Goal: Transaction & Acquisition: Purchase product/service

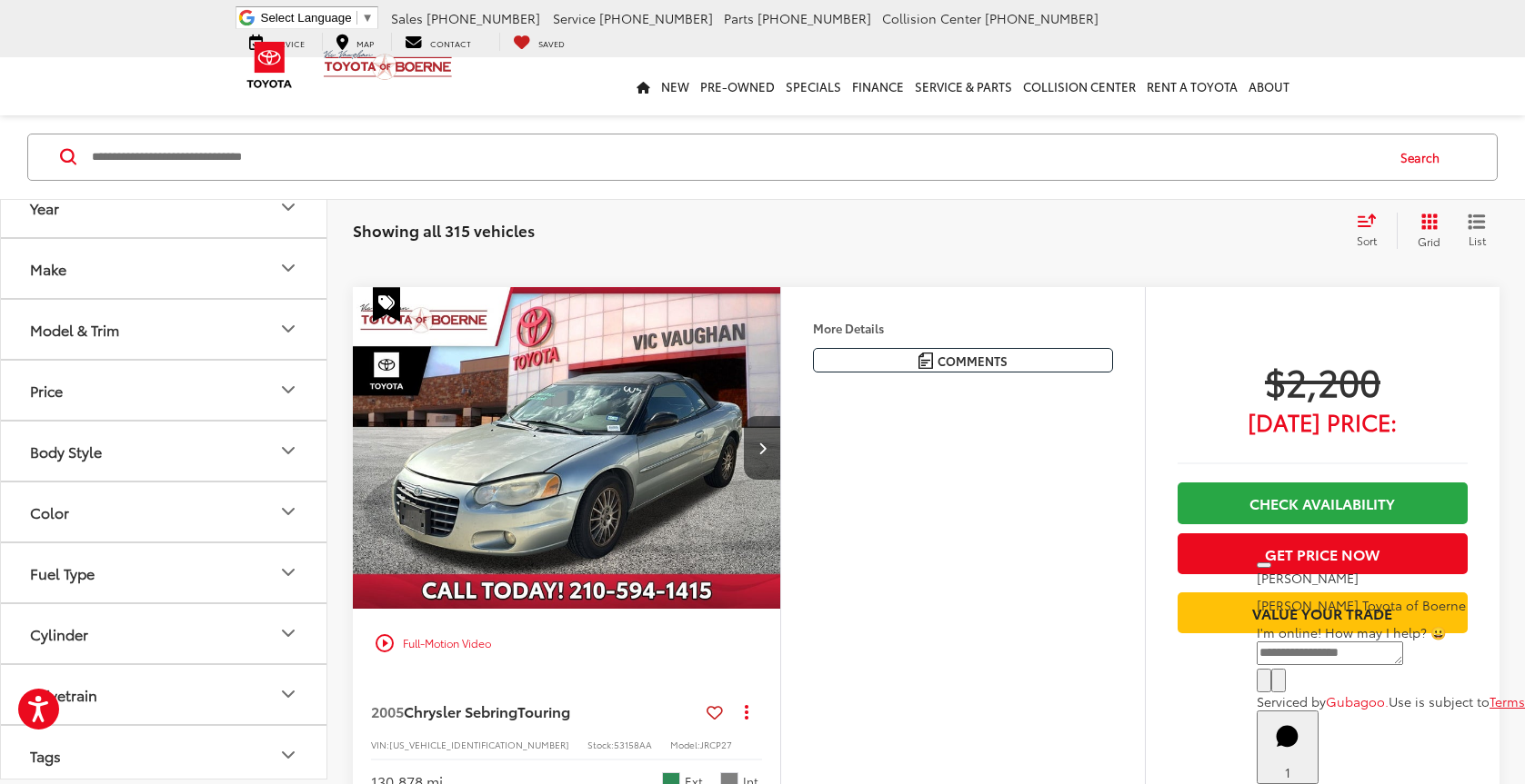
scroll to position [686, 0]
click at [388, 173] on input "Search by Make, Model, or Keyword" at bounding box center [737, 157] width 1293 height 44
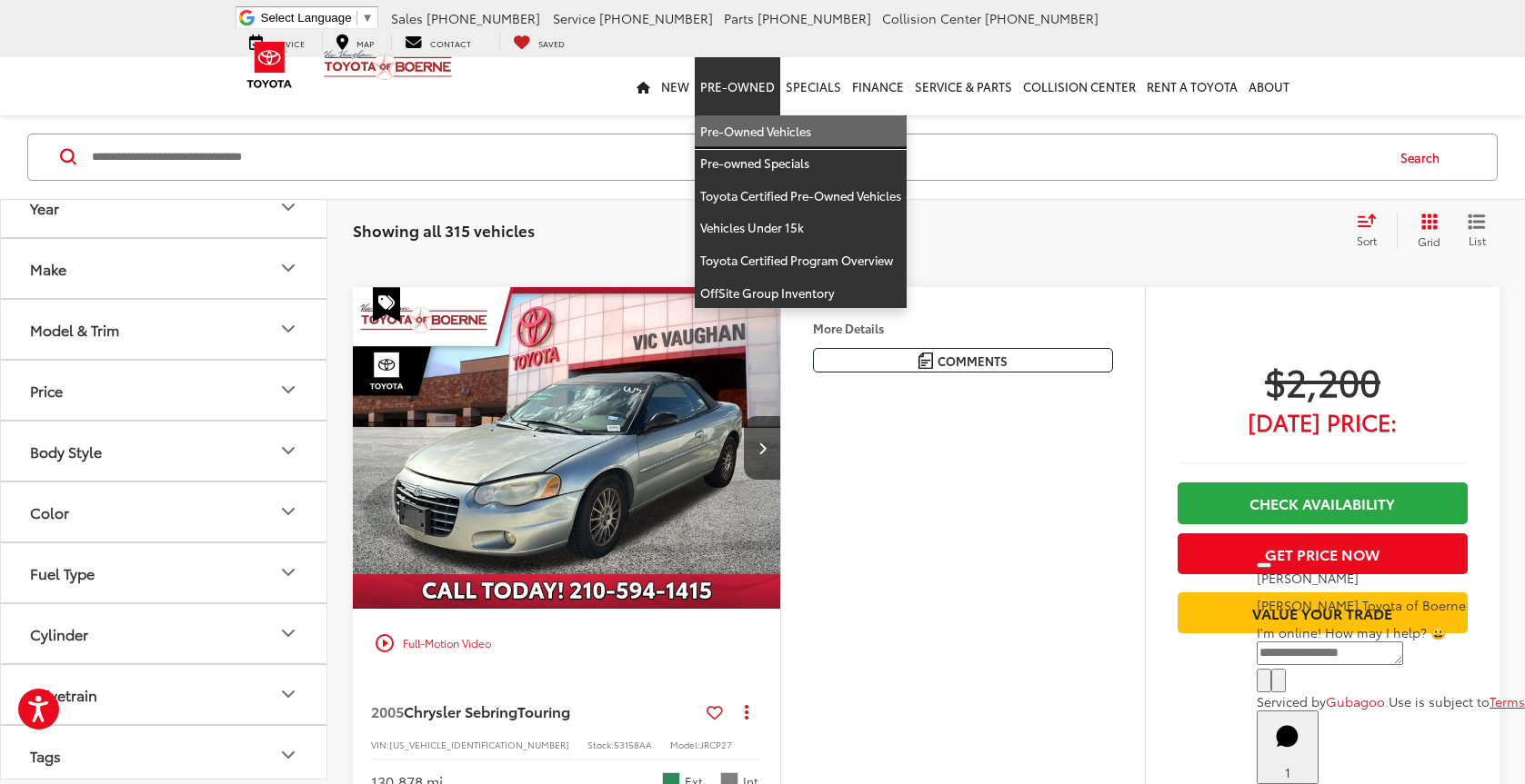
click at [733, 136] on link "Pre-Owned Vehicles" at bounding box center [801, 132] width 212 height 33
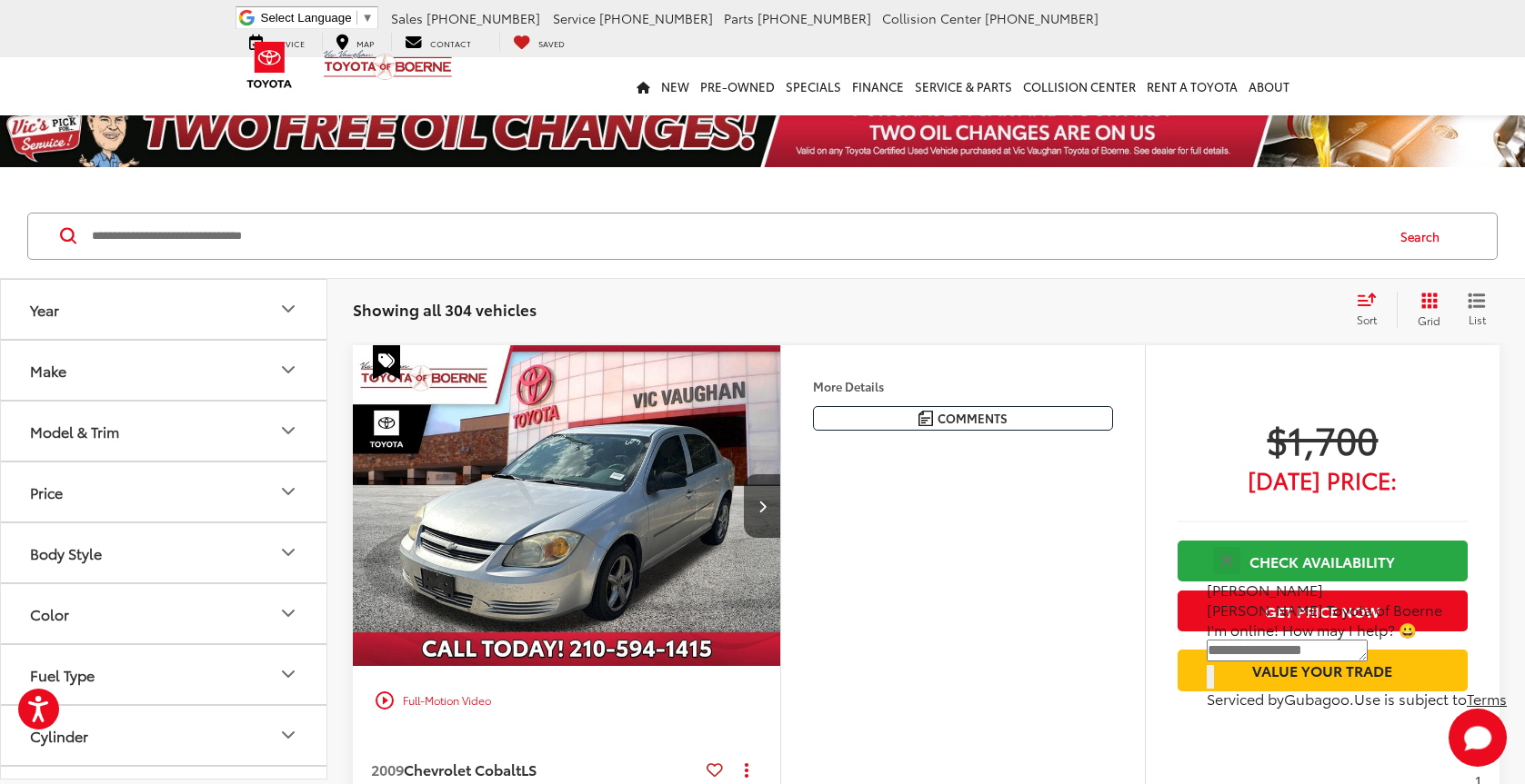
drag, startPoint x: 349, startPoint y: 226, endPoint x: 378, endPoint y: 218, distance: 30.1
click at [350, 226] on input "Search by Make, Model, or Keyword" at bounding box center [737, 236] width 1293 height 44
type input "******"
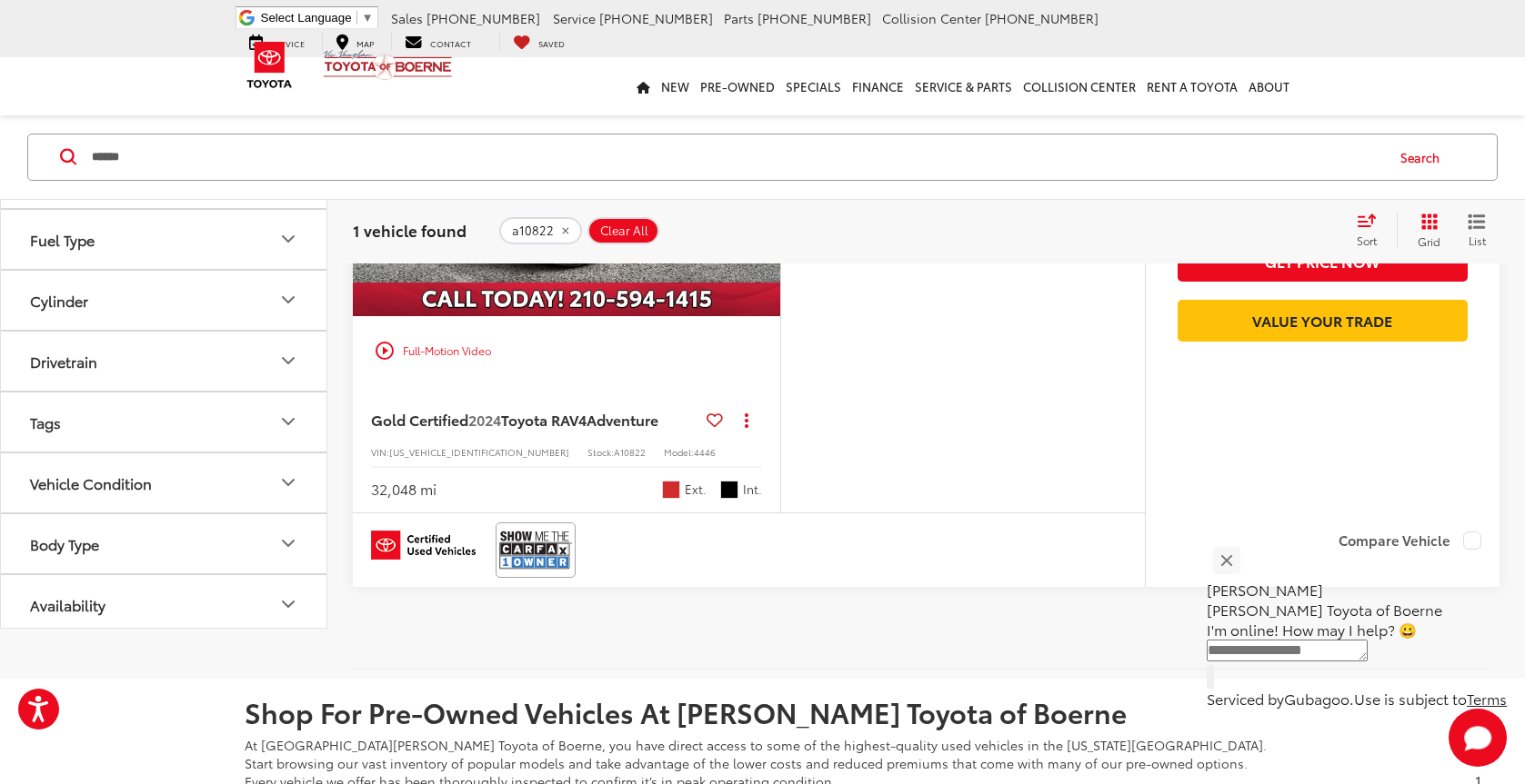
scroll to position [91, 0]
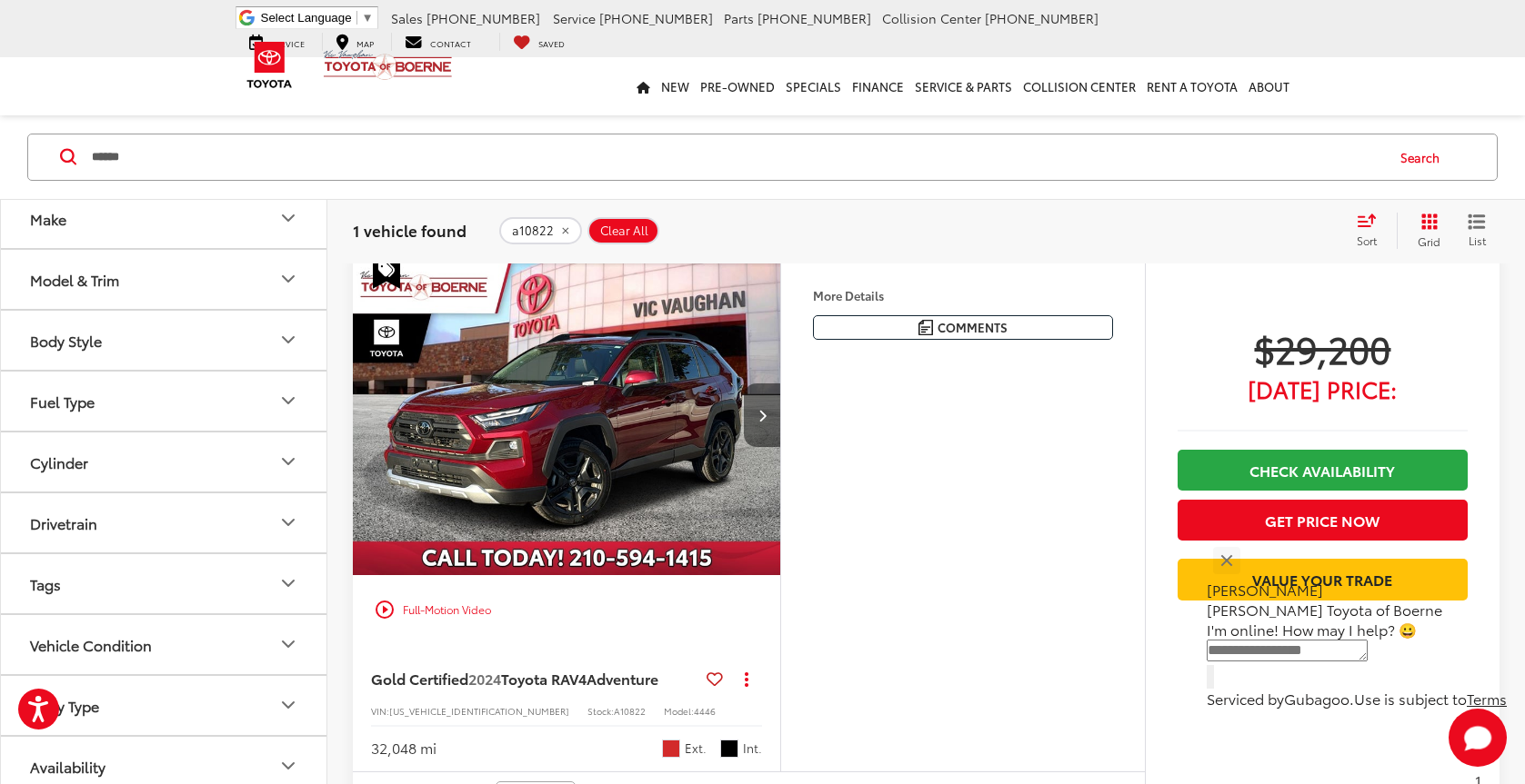
click at [763, 431] on button "Next image" at bounding box center [761, 415] width 36 height 64
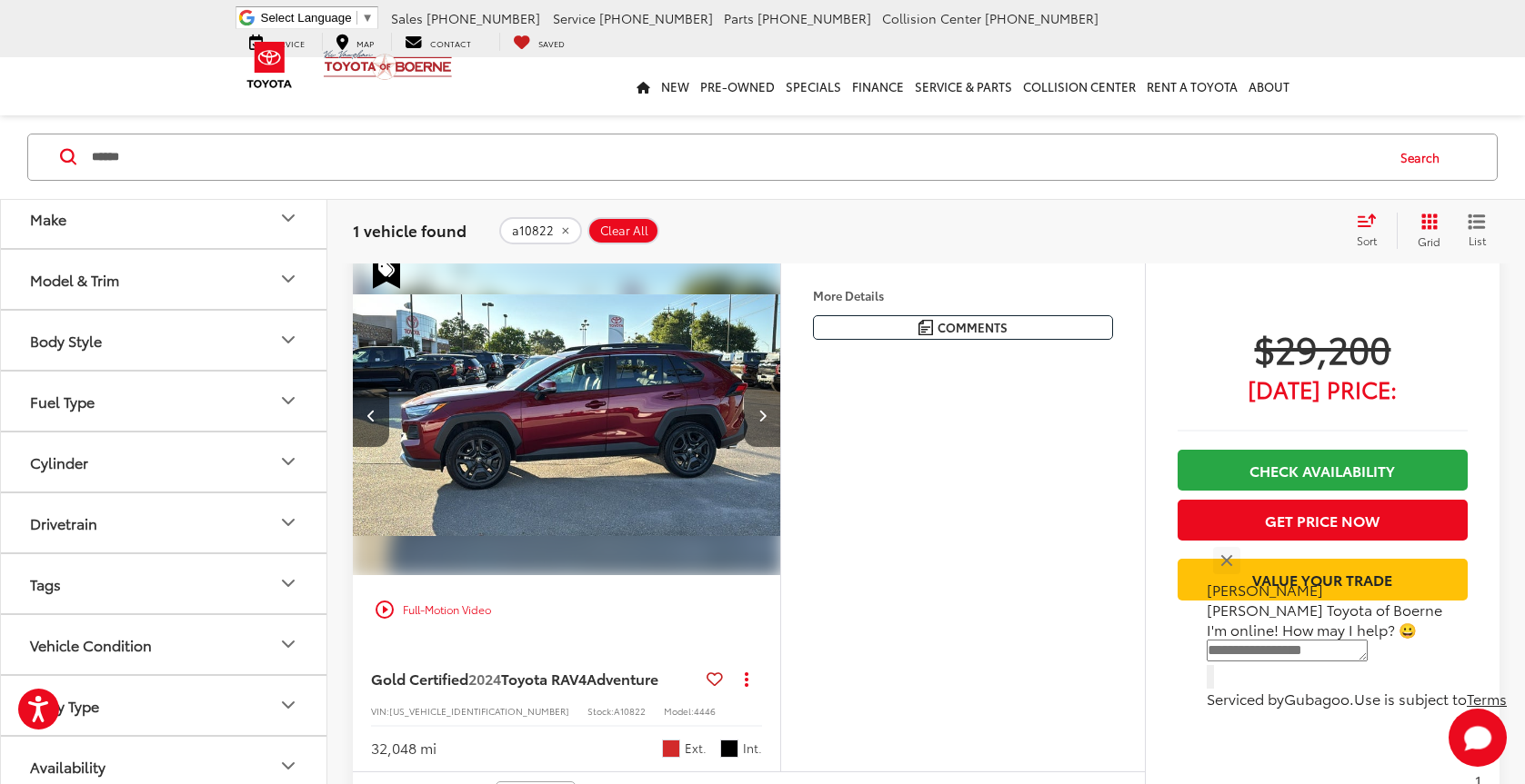
click at [762, 427] on button "Next image" at bounding box center [761, 415] width 36 height 64
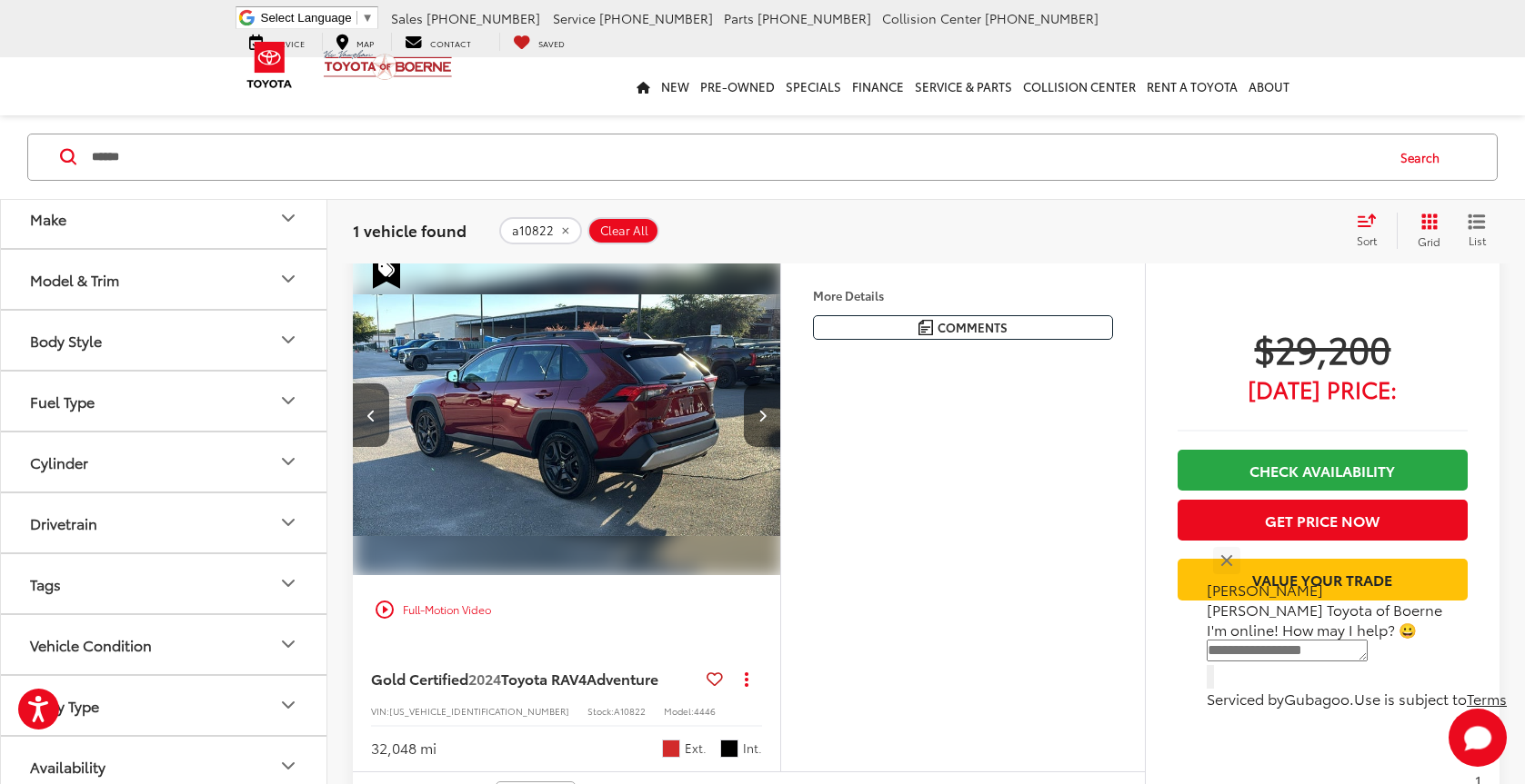
scroll to position [0, 861]
click at [611, 436] on img "2024 Toyota RAV4 Adventure 2" at bounding box center [566, 415] width 430 height 323
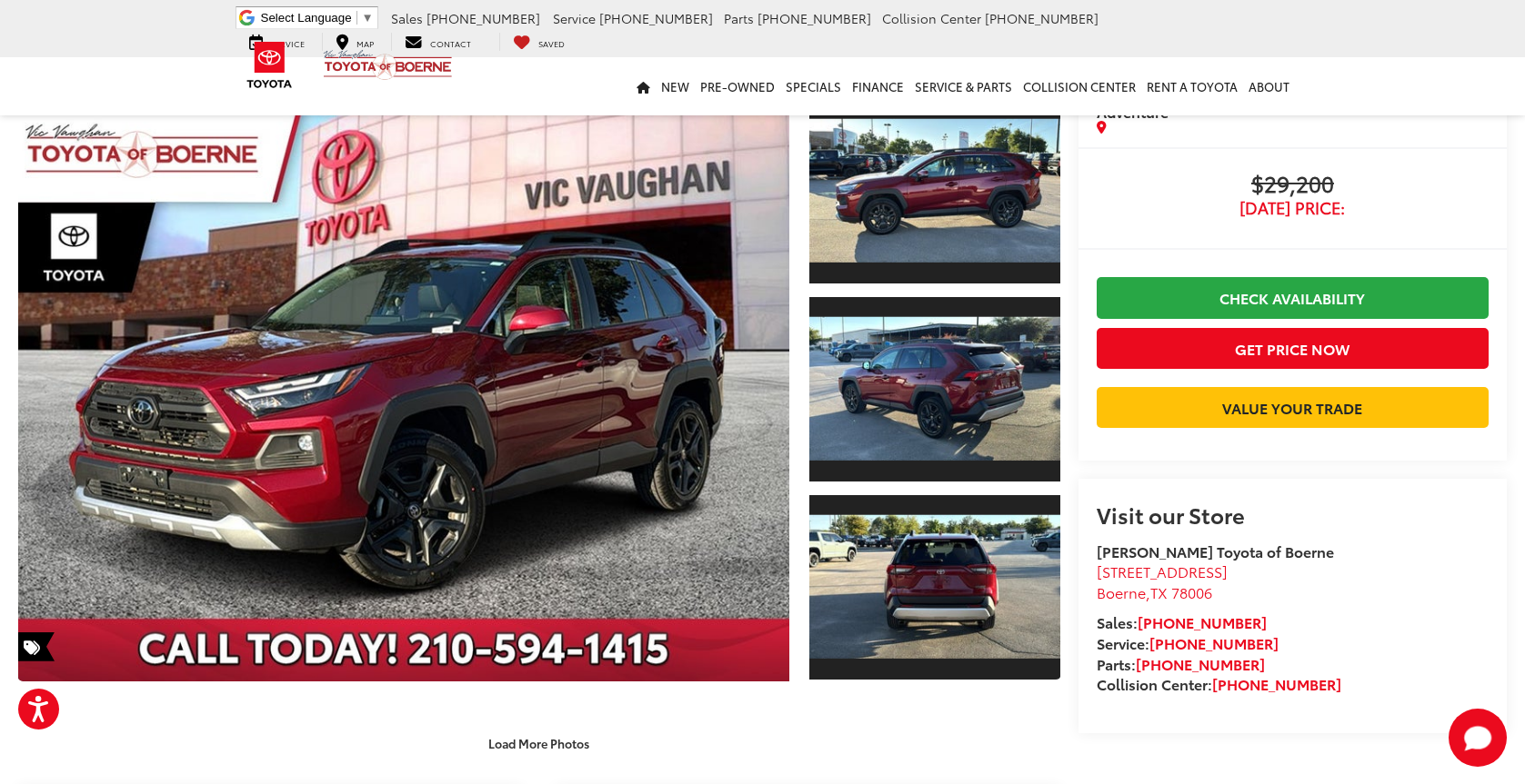
scroll to position [273, 0]
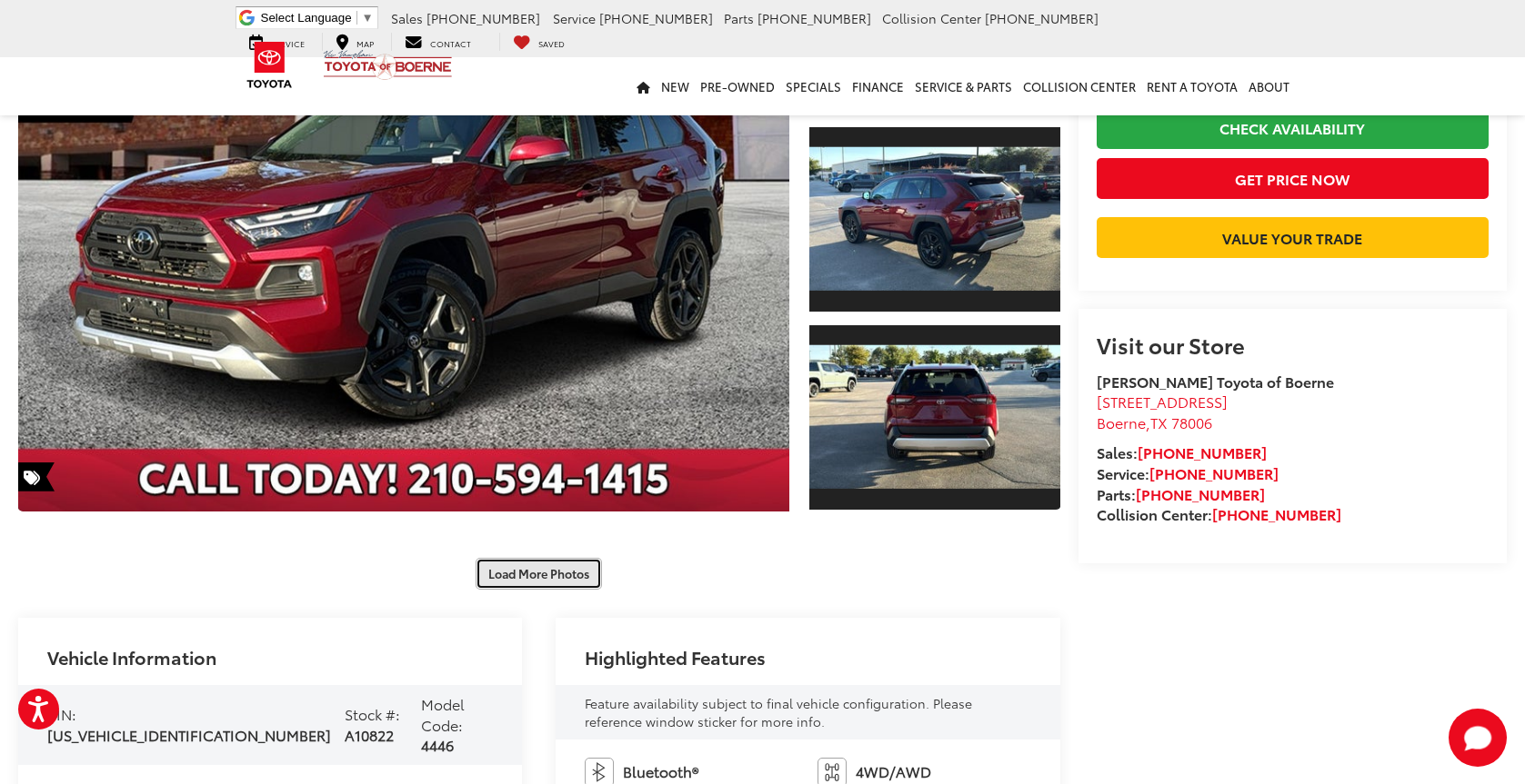
click at [553, 560] on button "Load More Photos" at bounding box center [539, 573] width 126 height 32
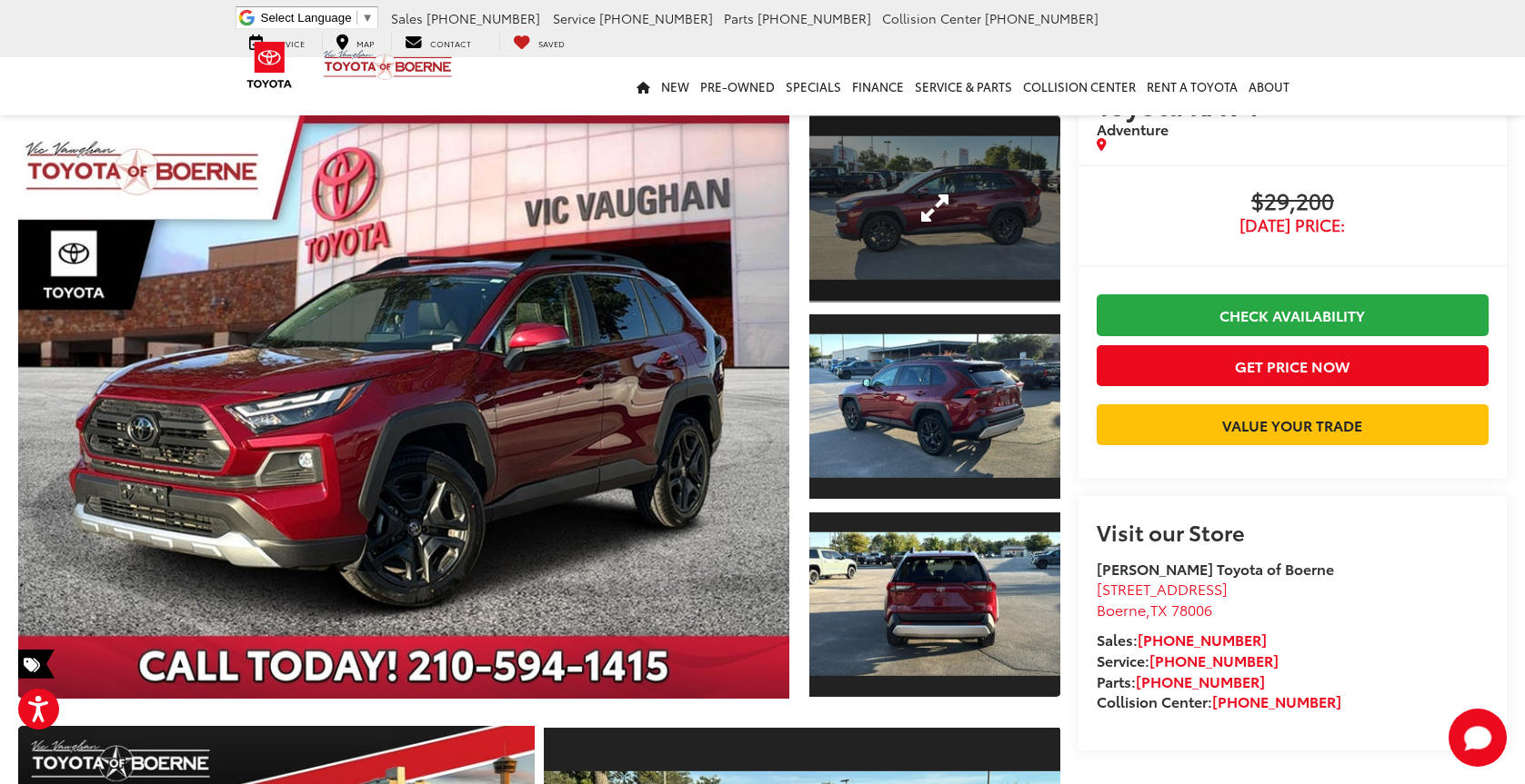
scroll to position [0, 0]
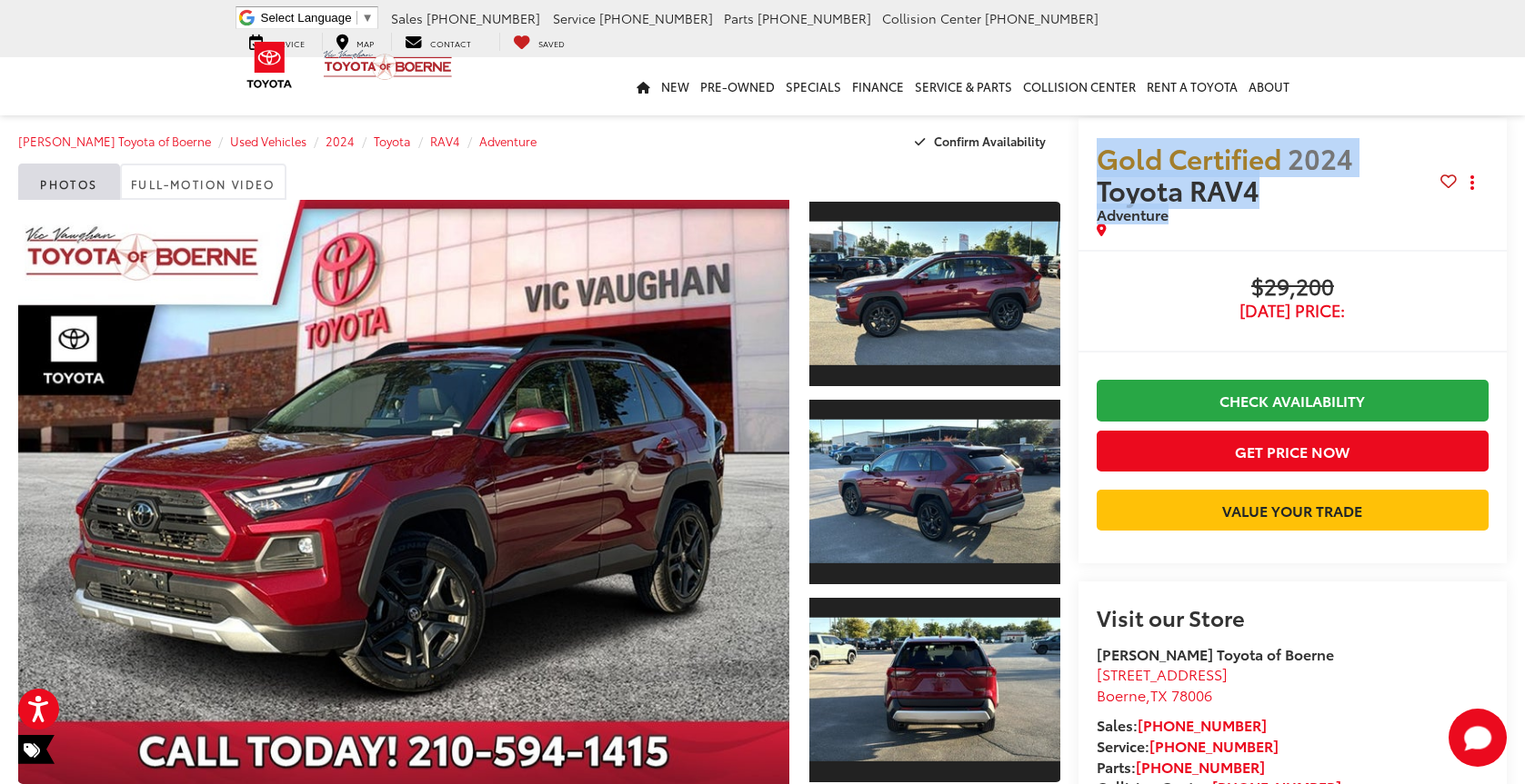
drag, startPoint x: 1108, startPoint y: 164, endPoint x: 1289, endPoint y: 218, distance: 188.9
click at [1289, 218] on h2 "Gold Certified 2024 Toyota RAV4 Adventure" at bounding box center [1269, 182] width 344 height 82
click at [1279, 215] on span "Adventure" at bounding box center [1269, 214] width 344 height 18
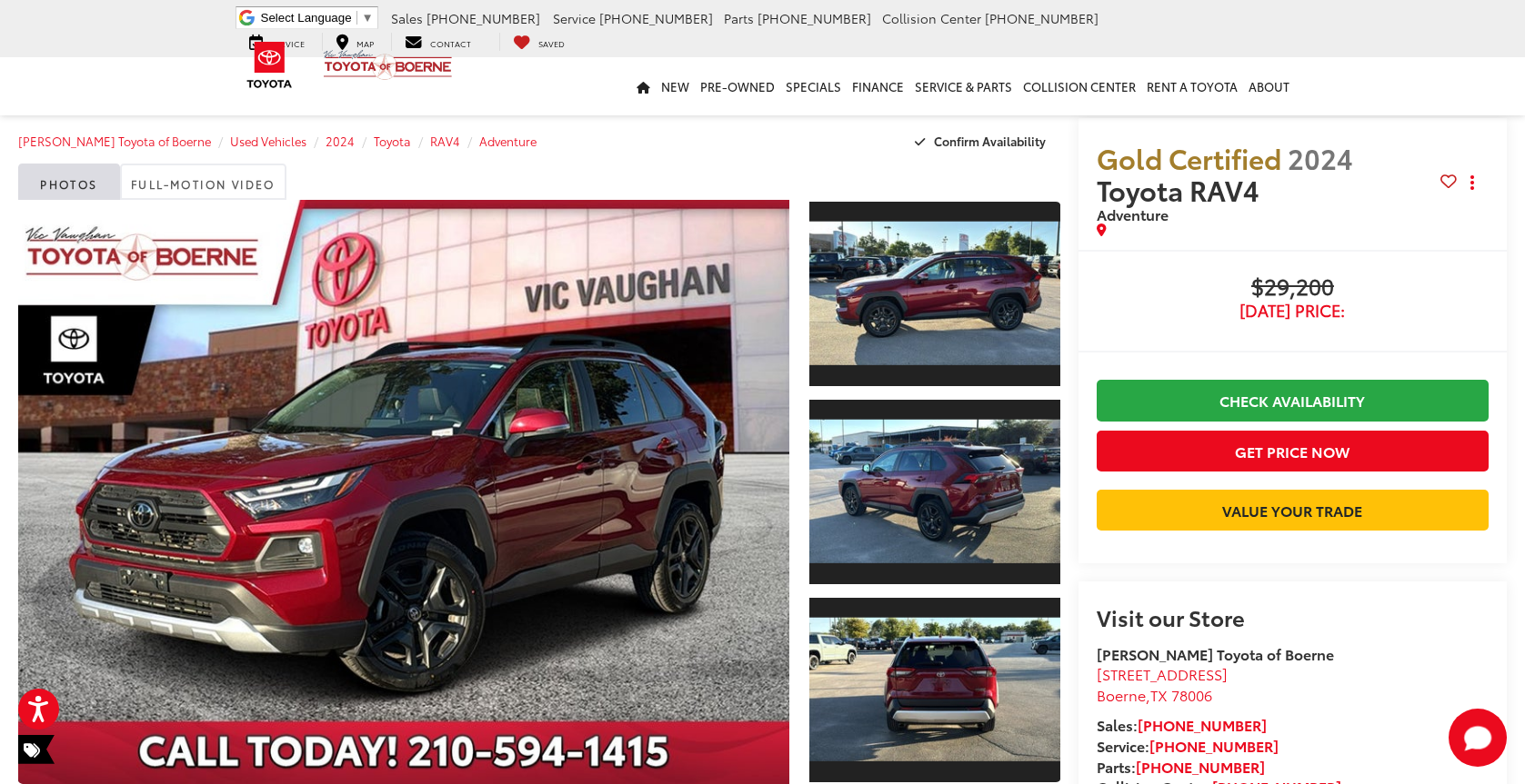
click at [1233, 245] on div "Gold Certified 2024 Toyota RAV4 Adventure Copy Link Share Print" at bounding box center [1292, 184] width 428 height 132
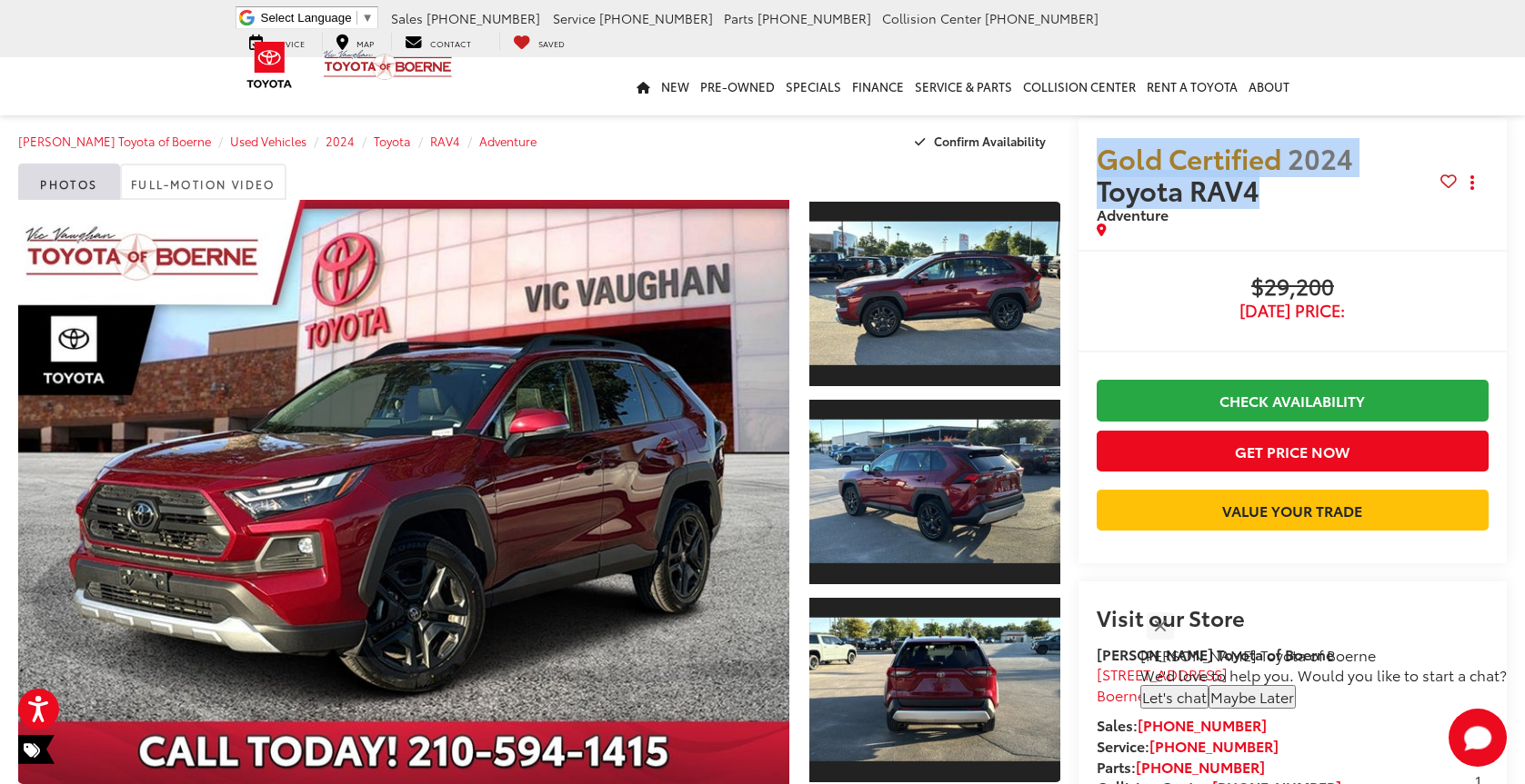
drag, startPoint x: 1099, startPoint y: 150, endPoint x: 1278, endPoint y: 194, distance: 184.3
click at [1278, 194] on span "Gold Certified 2024 Toyota RAV4" at bounding box center [1269, 174] width 344 height 64
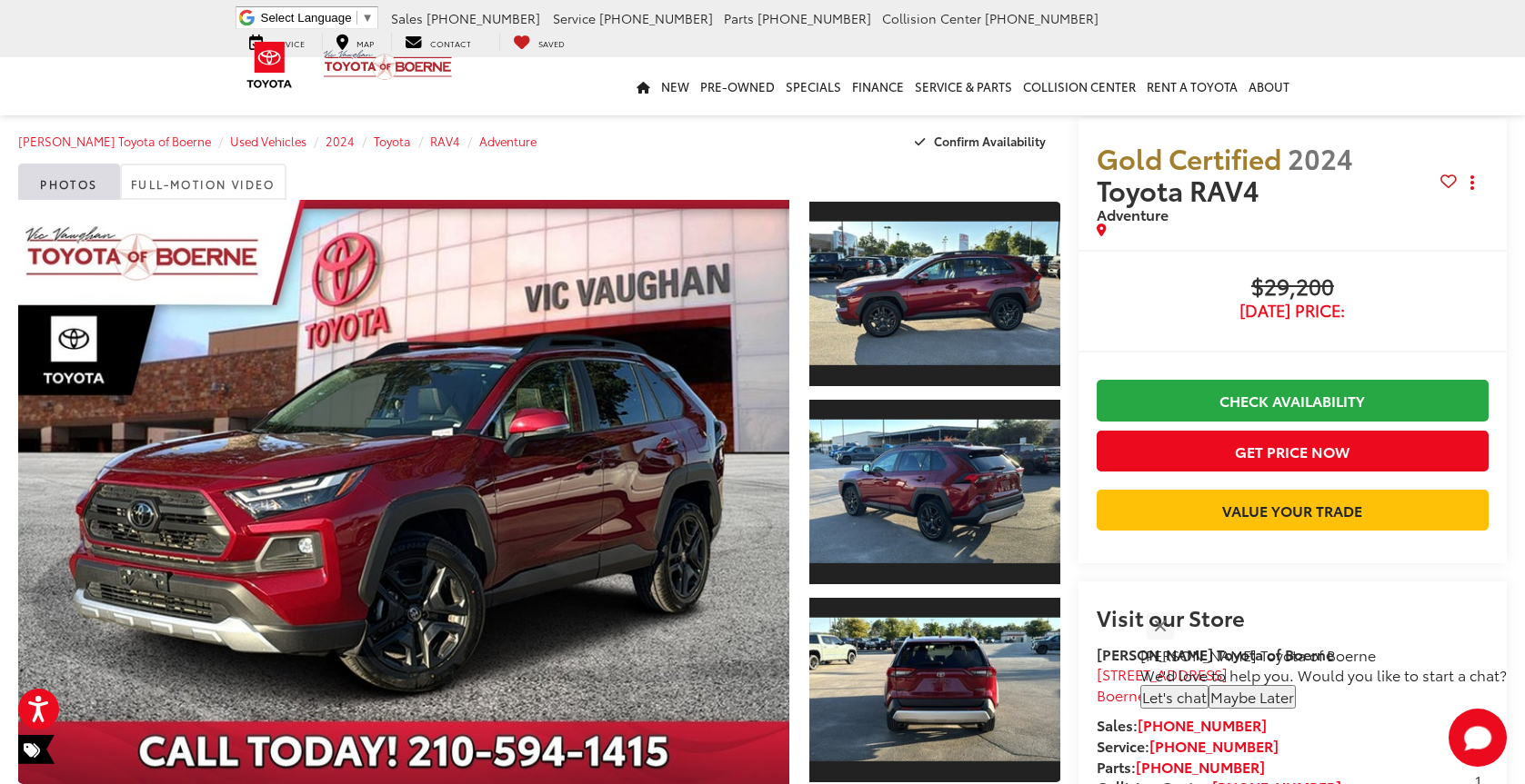
click at [1157, 245] on div "Gold Certified 2024 Toyota RAV4 Adventure Copy Link Share Print" at bounding box center [1292, 184] width 428 height 132
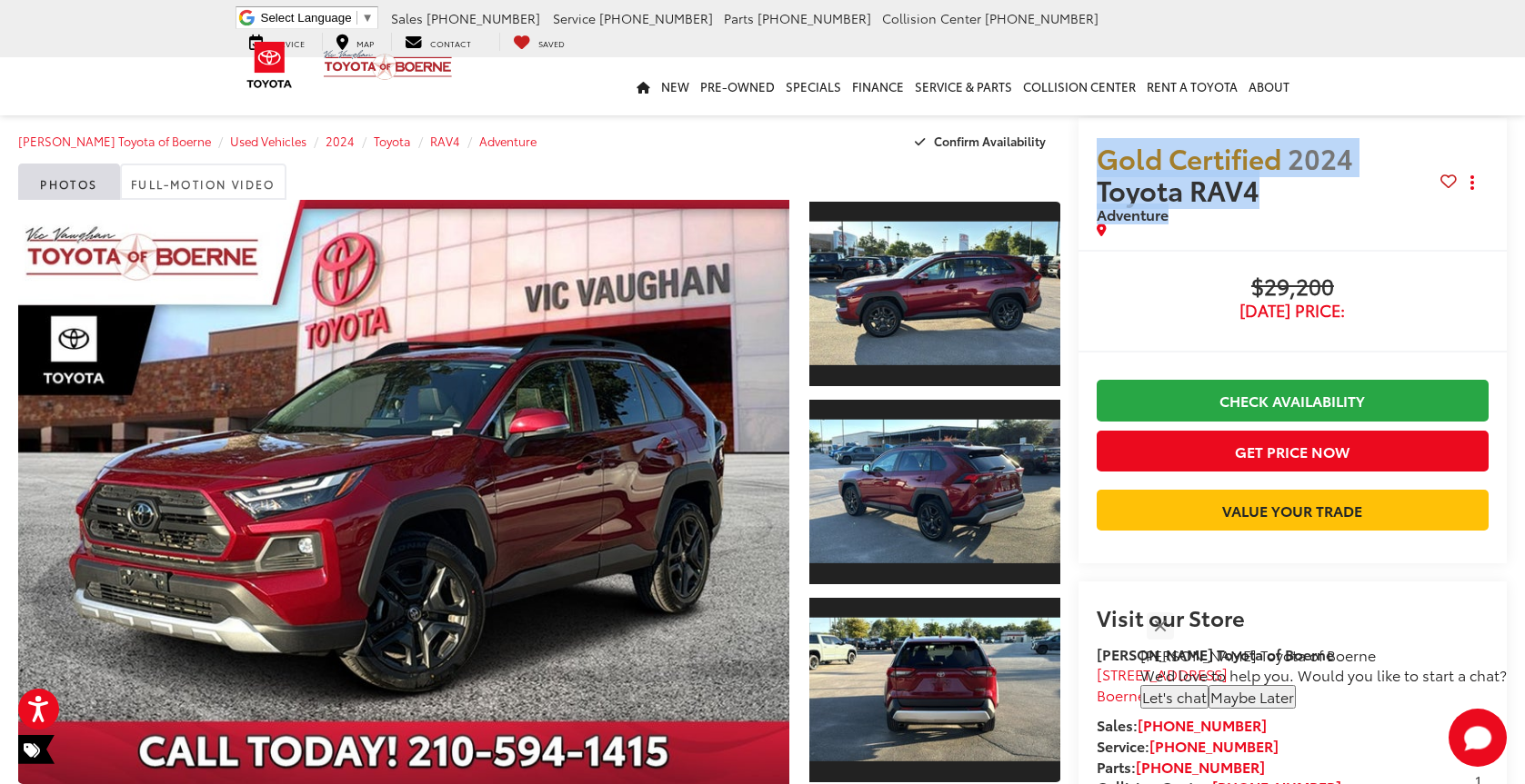
drag, startPoint x: 1101, startPoint y: 161, endPoint x: 1170, endPoint y: 216, distance: 88.2
click at [1170, 216] on h2 "Gold Certified 2024 Toyota RAV4 Adventure" at bounding box center [1269, 182] width 344 height 82
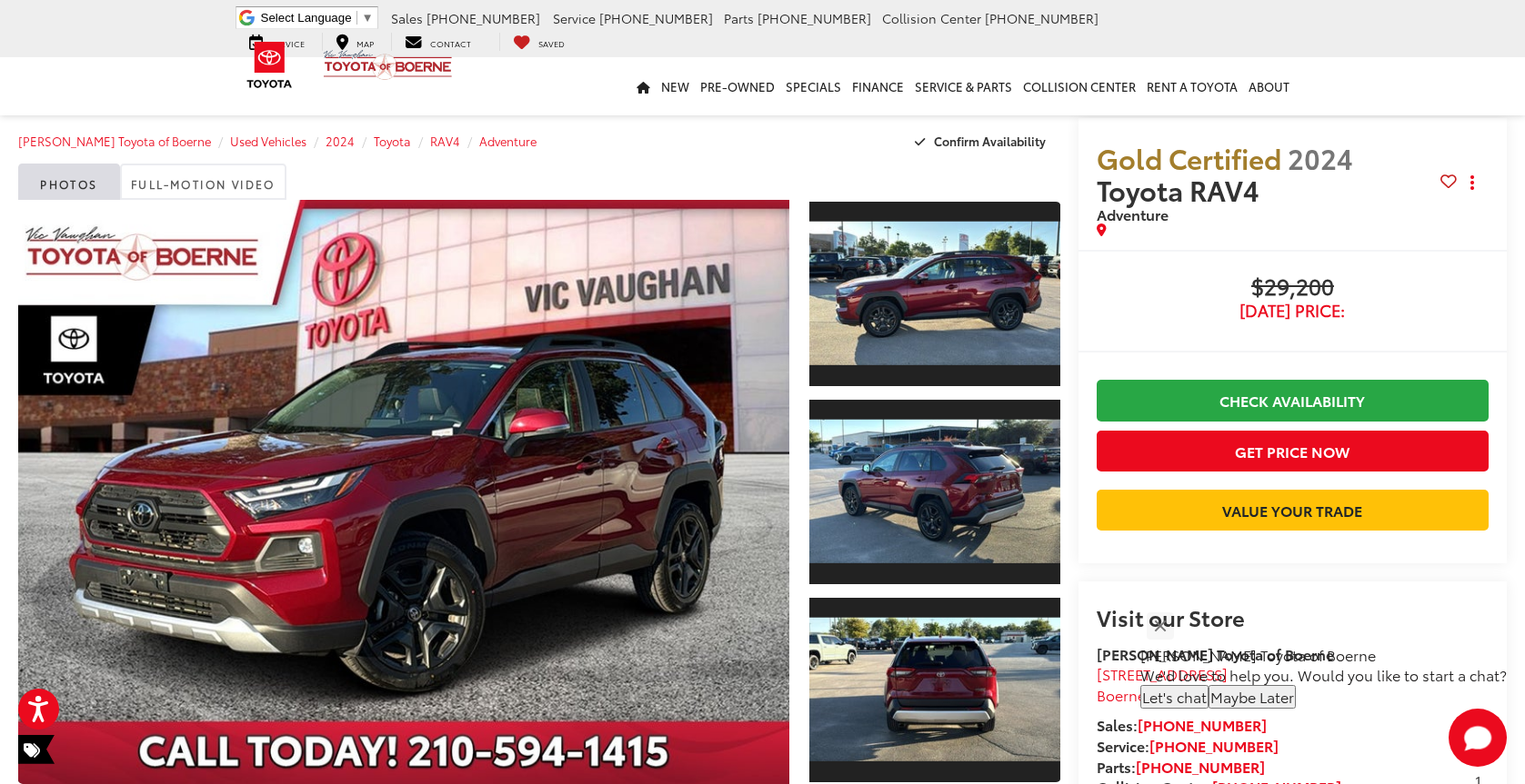
click at [1174, 249] on div "Gold Certified 2024 Toyota RAV4 Adventure Copy Link Share Print" at bounding box center [1292, 184] width 428 height 132
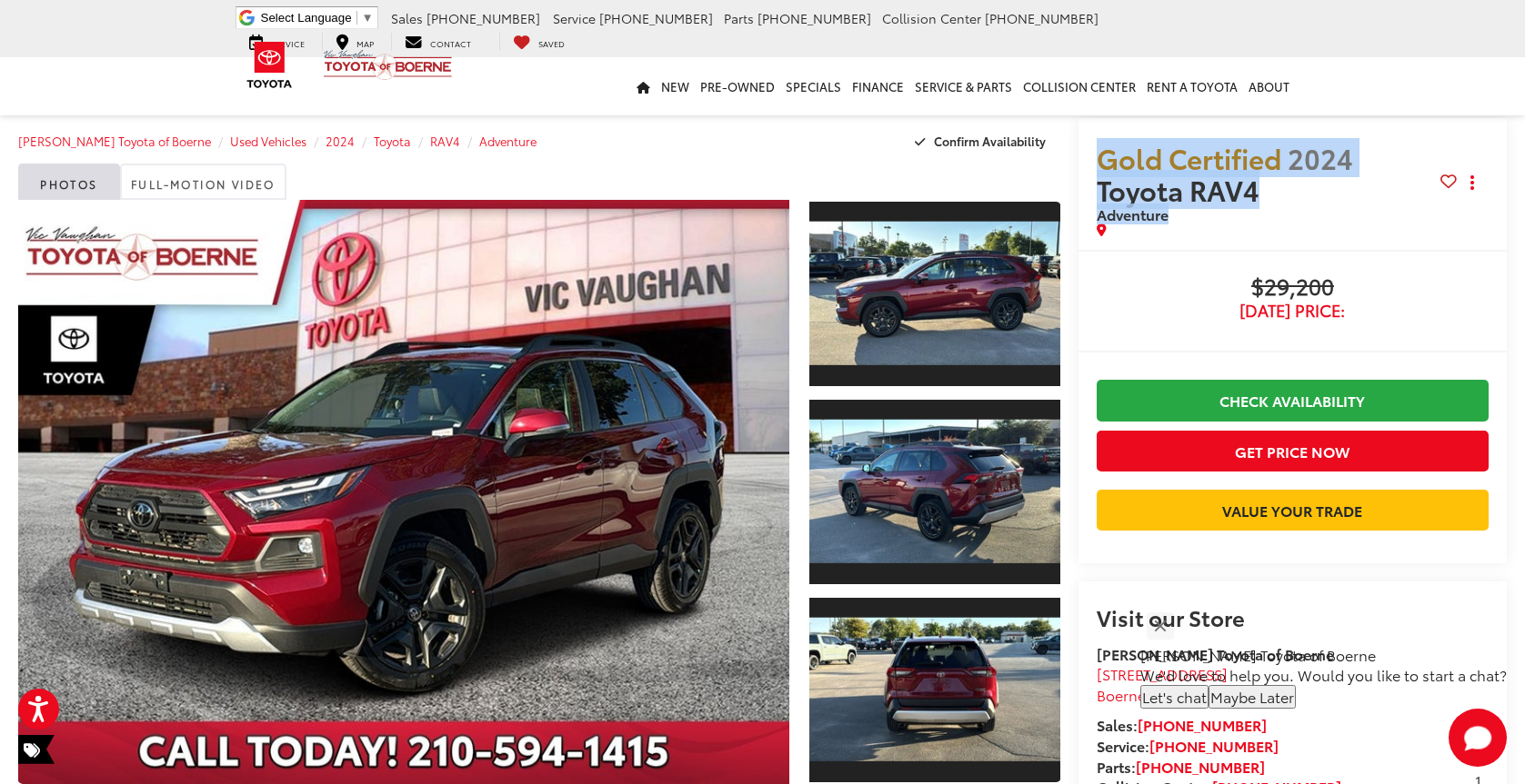
drag, startPoint x: 1101, startPoint y: 167, endPoint x: 1180, endPoint y: 222, distance: 96.3
click at [1180, 222] on h2 "Gold Certified 2024 Toyota RAV4 Adventure" at bounding box center [1269, 182] width 344 height 82
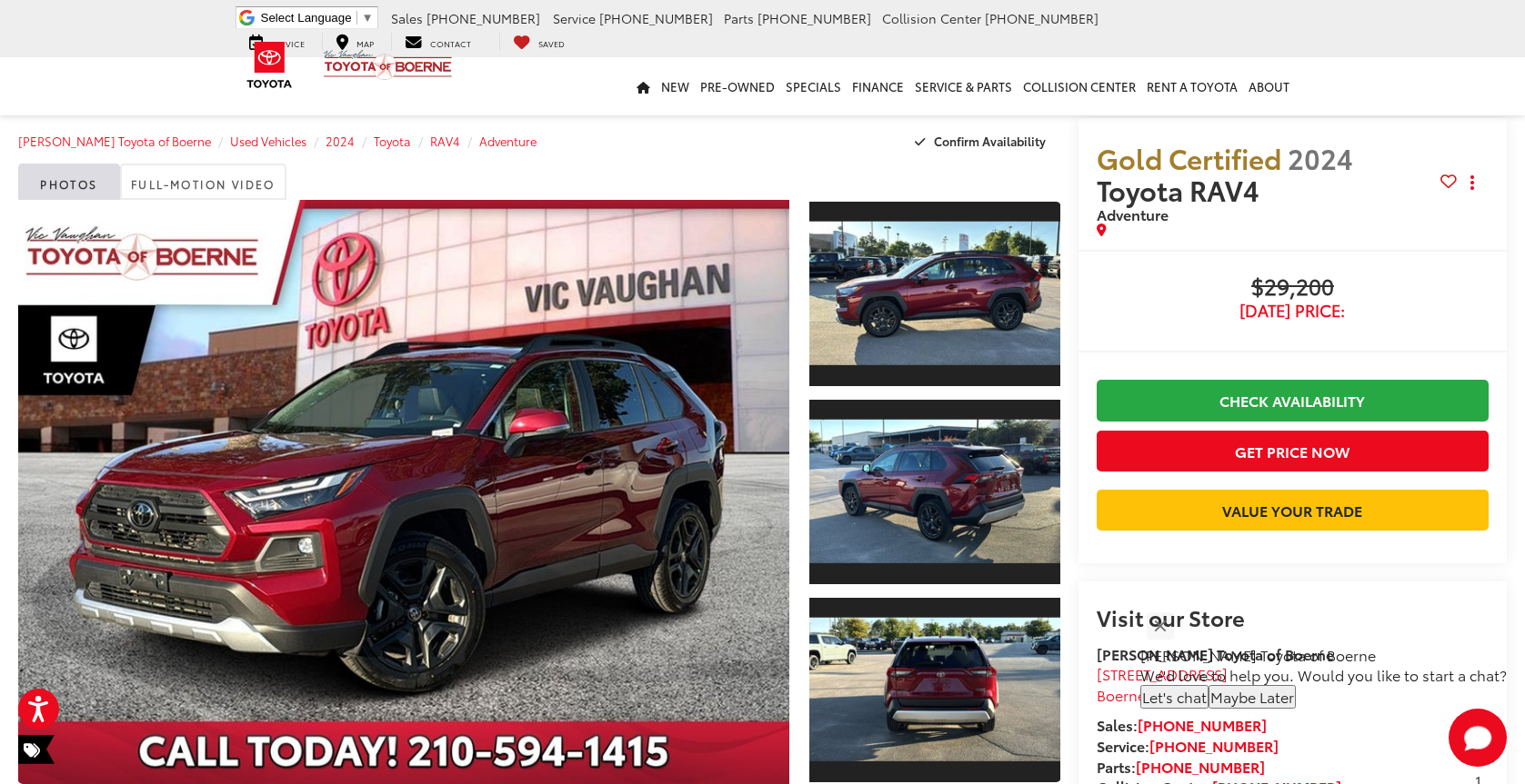
click at [1144, 282] on span "$29,200" at bounding box center [1293, 288] width 392 height 27
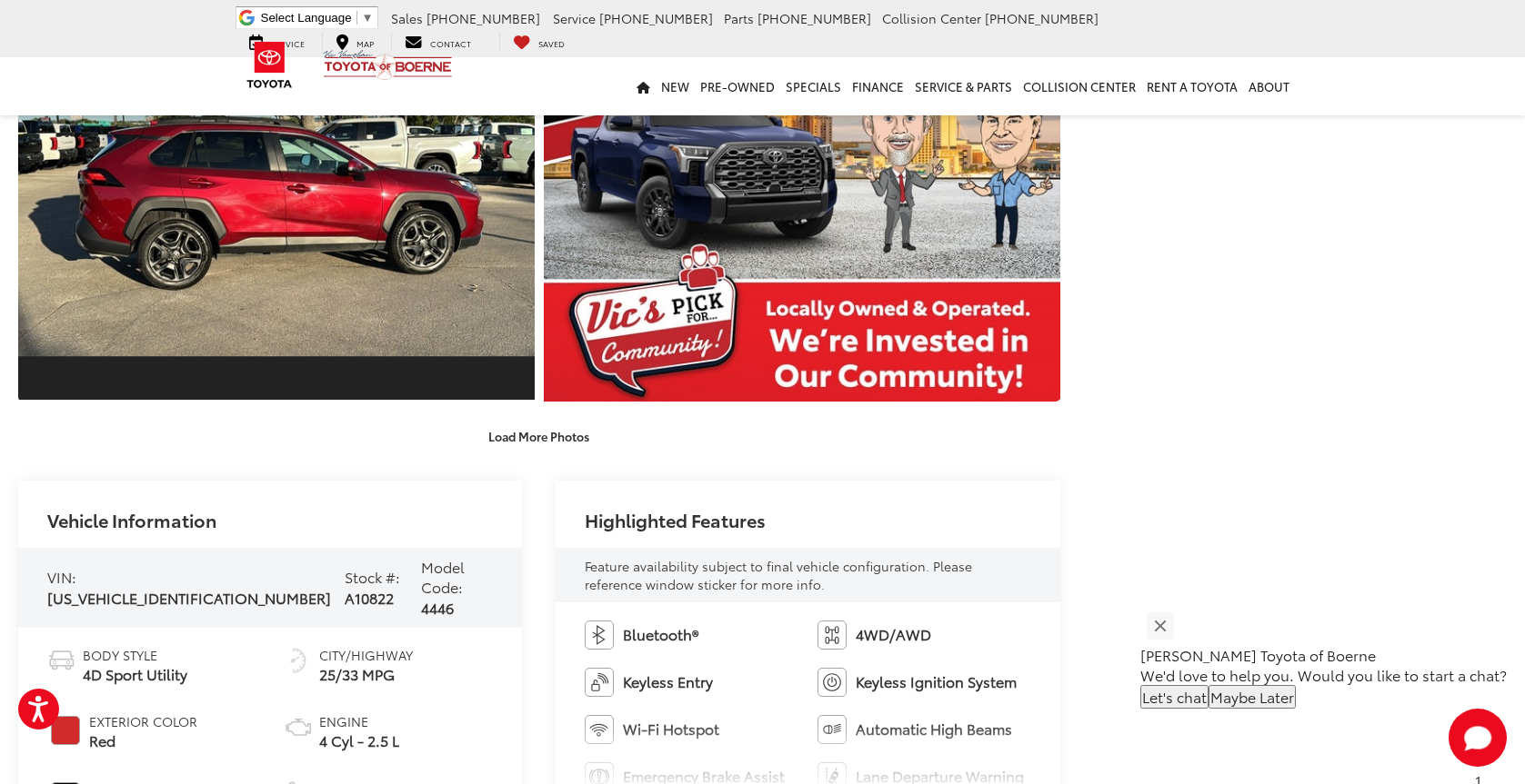
scroll to position [1363, 0]
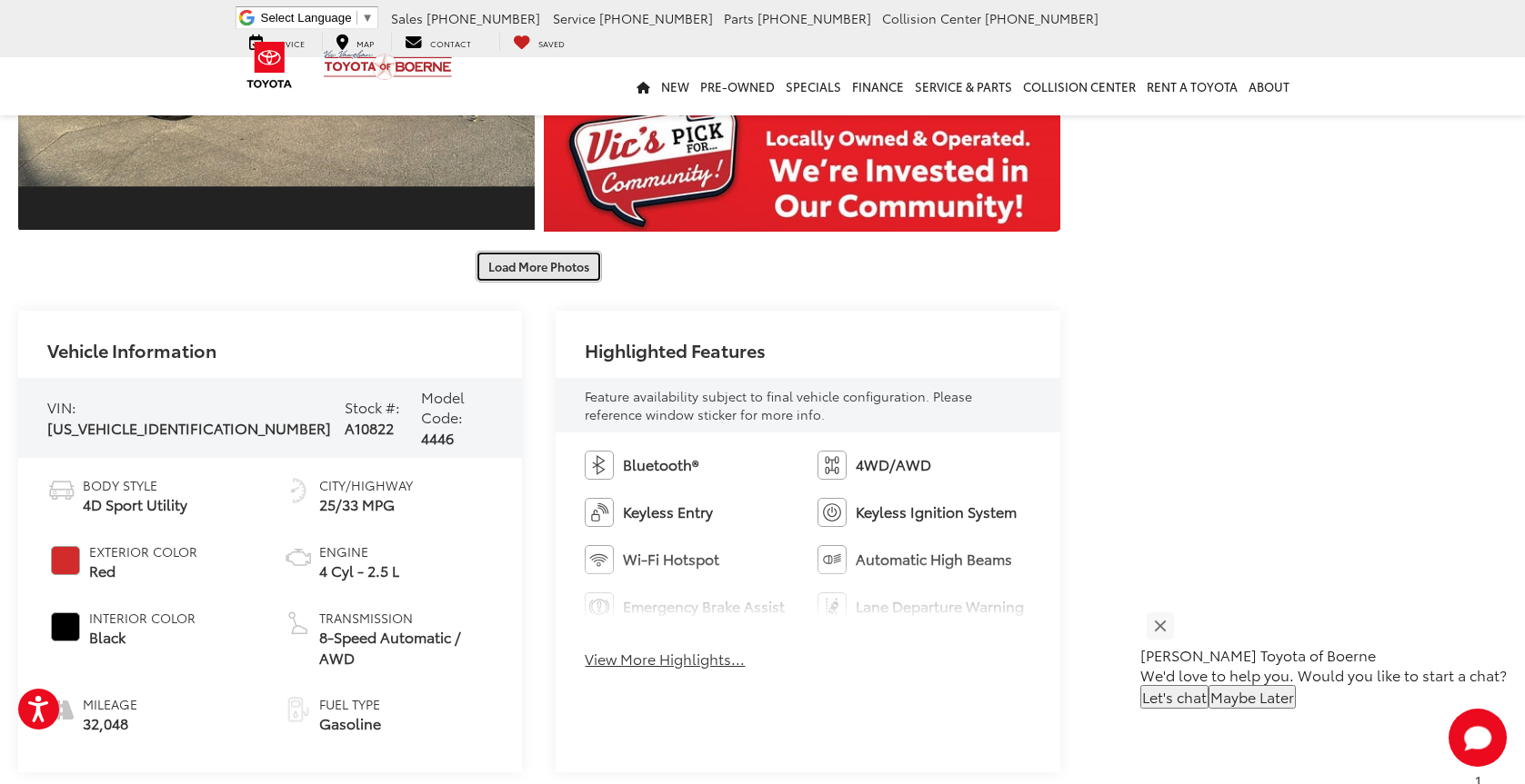
click at [552, 261] on button "Load More Photos" at bounding box center [539, 267] width 126 height 32
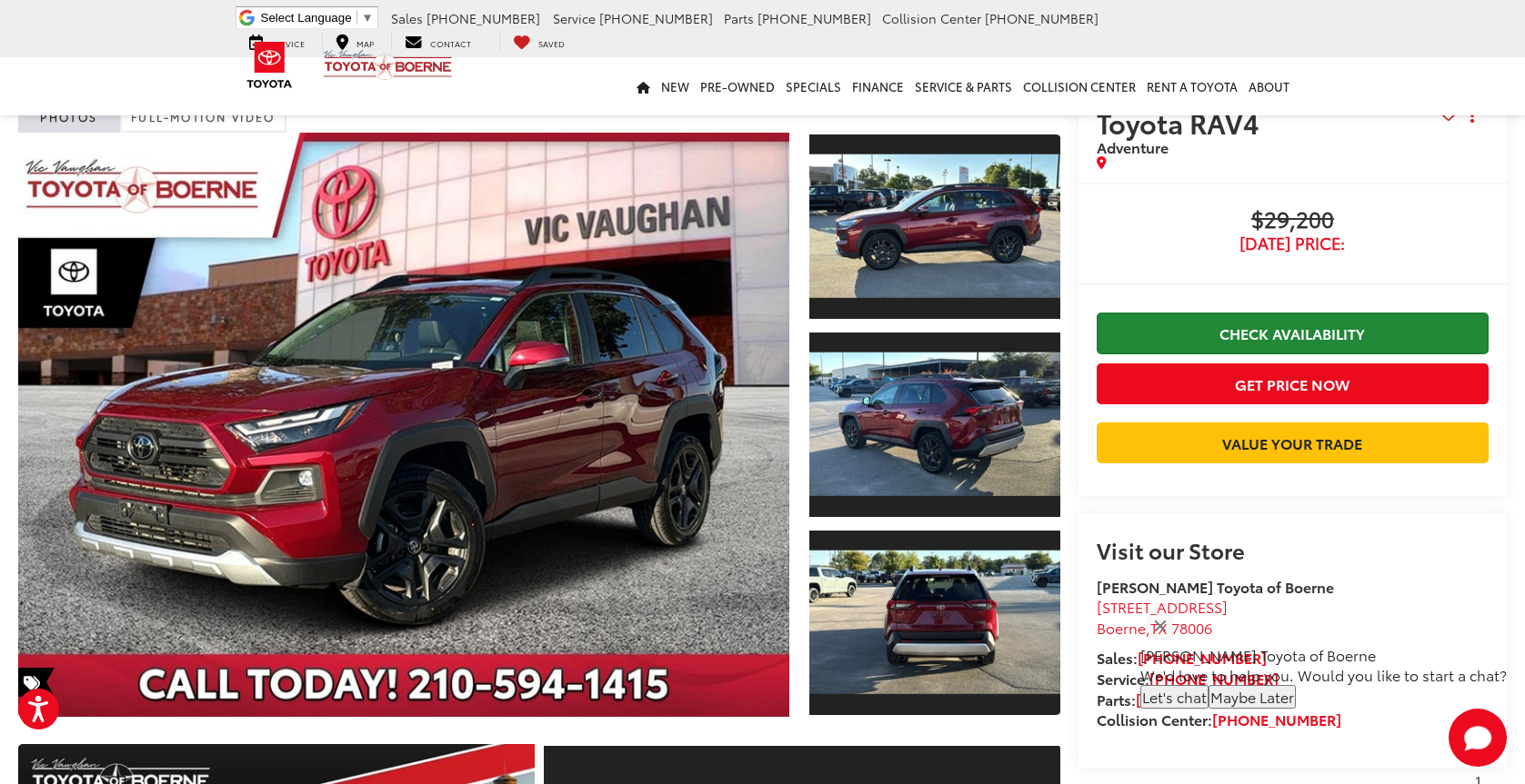
scroll to position [0, 0]
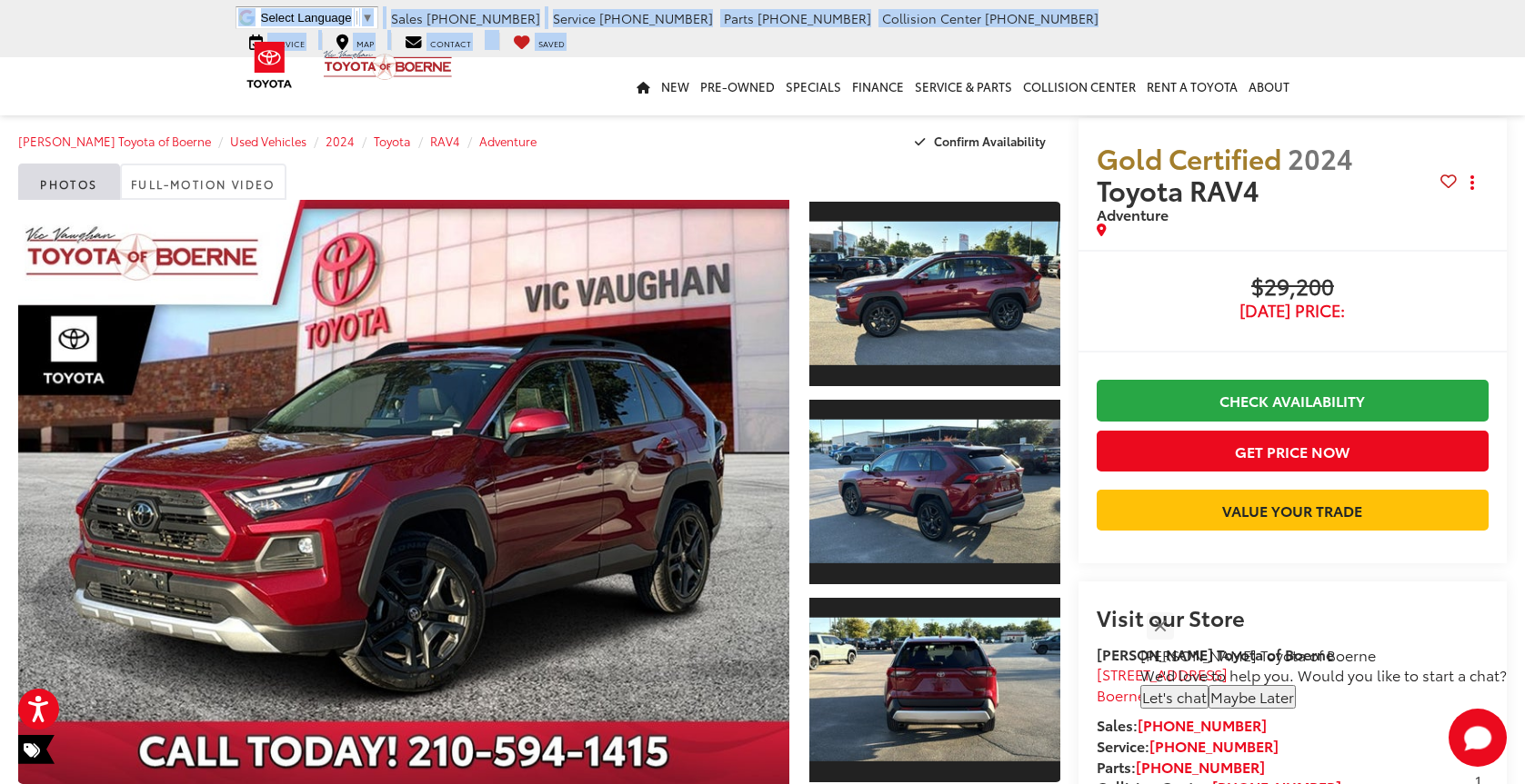
drag, startPoint x: 131, startPoint y: 8, endPoint x: 552, endPoint y: 74, distance: 426.1
click at [552, 74] on div "[PERSON_NAME] Toyota of Boerne Select Language ​ ▼ Sales [PHONE_NUMBER] Service…" at bounding box center [762, 57] width 1525 height 115
click at [542, 79] on div "New New Vehicles New Specials New Tundra Inventory Schedule Test Drive ToyotaCa…" at bounding box center [763, 86] width 1064 height 58
drag, startPoint x: 282, startPoint y: 16, endPoint x: 581, endPoint y: 46, distance: 300.5
click at [581, 46] on div "[PERSON_NAME] Toyota of Boerne Select Language ​ ▼ Sales [PHONE_NUMBER] Service…" at bounding box center [762, 28] width 1525 height 57
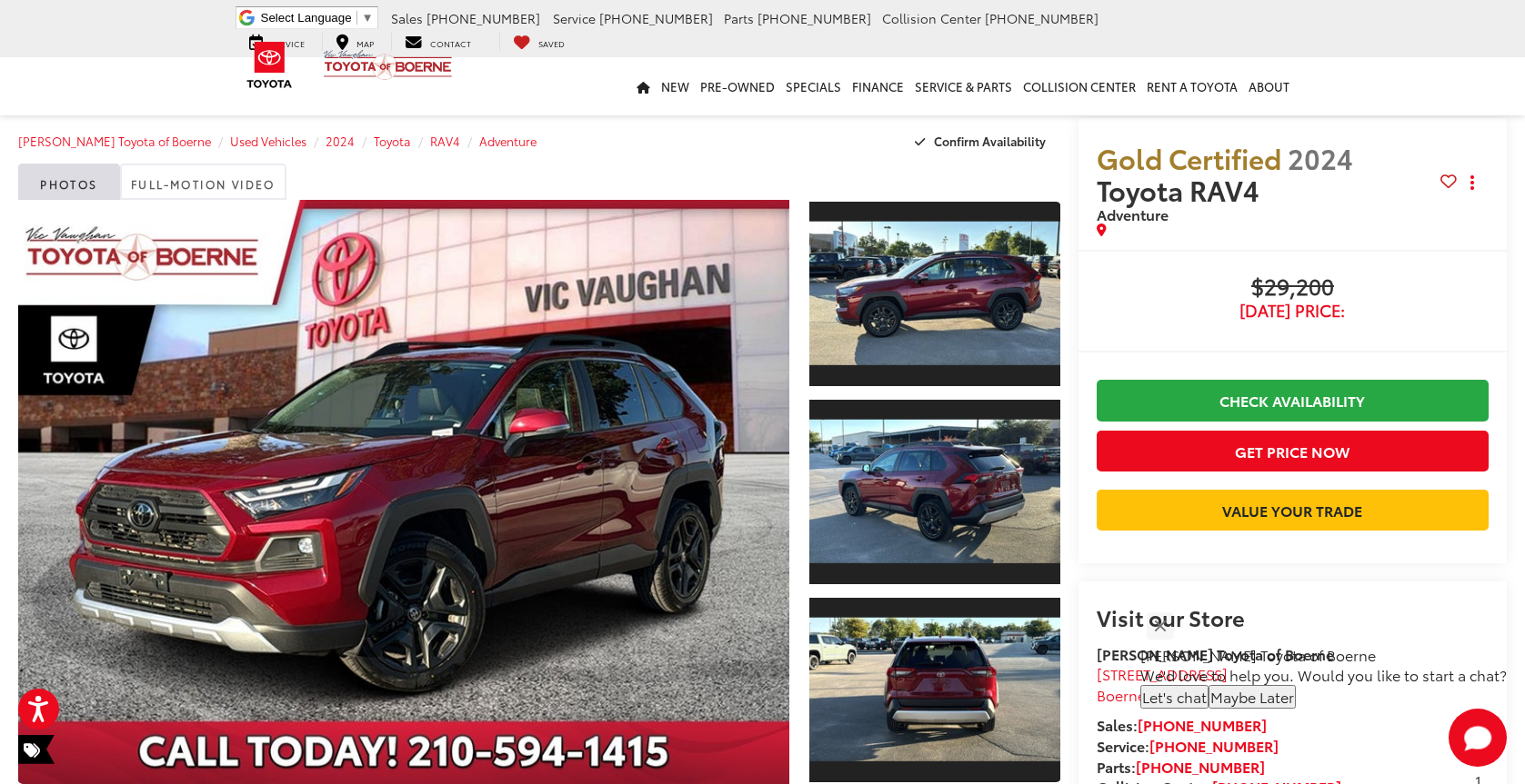
click at [537, 105] on div "New New Vehicles New Specials New Tundra Inventory Schedule Test Drive ToyotaCa…" at bounding box center [763, 86] width 1064 height 58
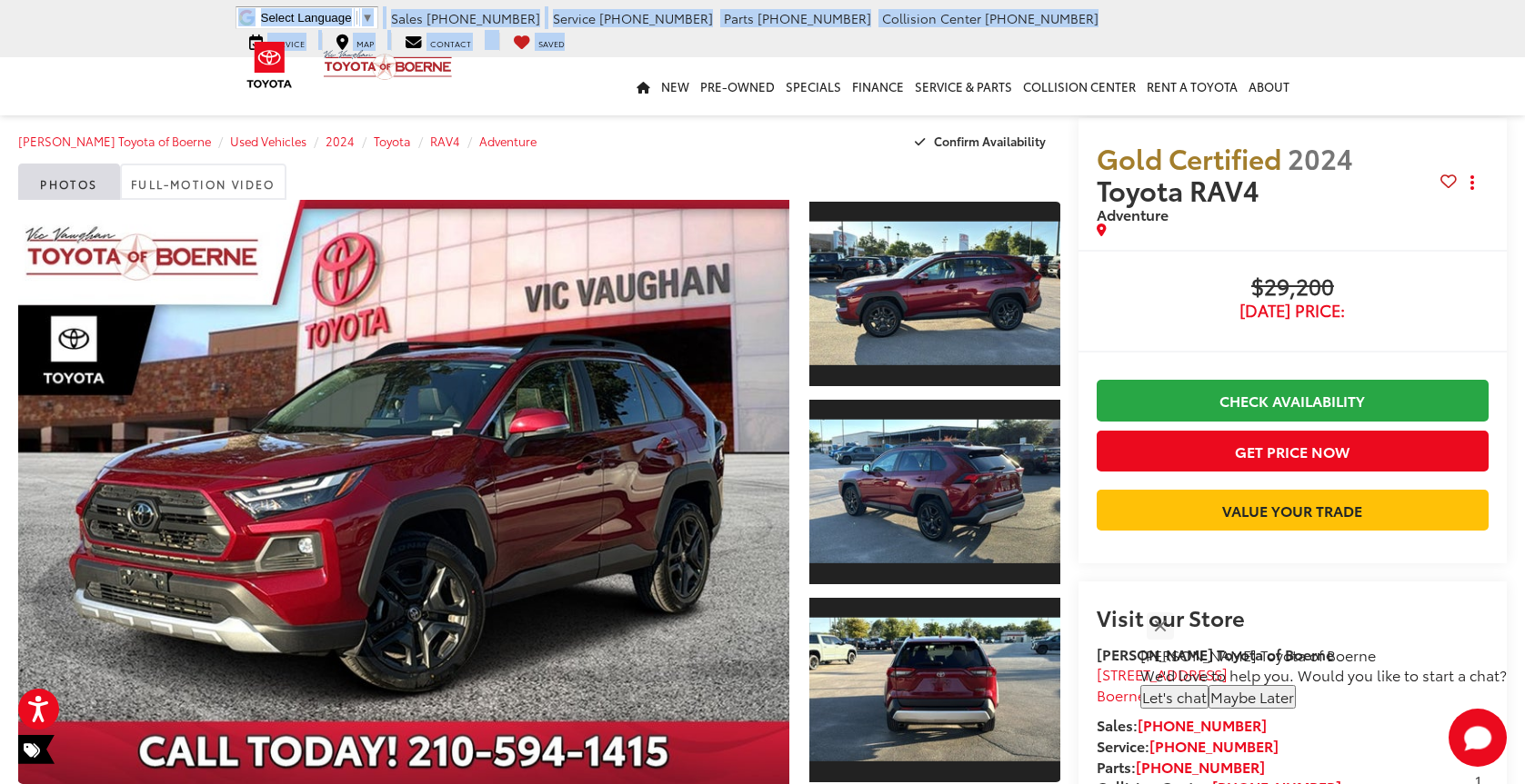
drag, startPoint x: 216, startPoint y: 18, endPoint x: 574, endPoint y: 53, distance: 359.7
click at [574, 53] on div "[PERSON_NAME] Toyota of Boerne Select Language ​ ▼ Sales [PHONE_NUMBER] Service…" at bounding box center [762, 28] width 1525 height 57
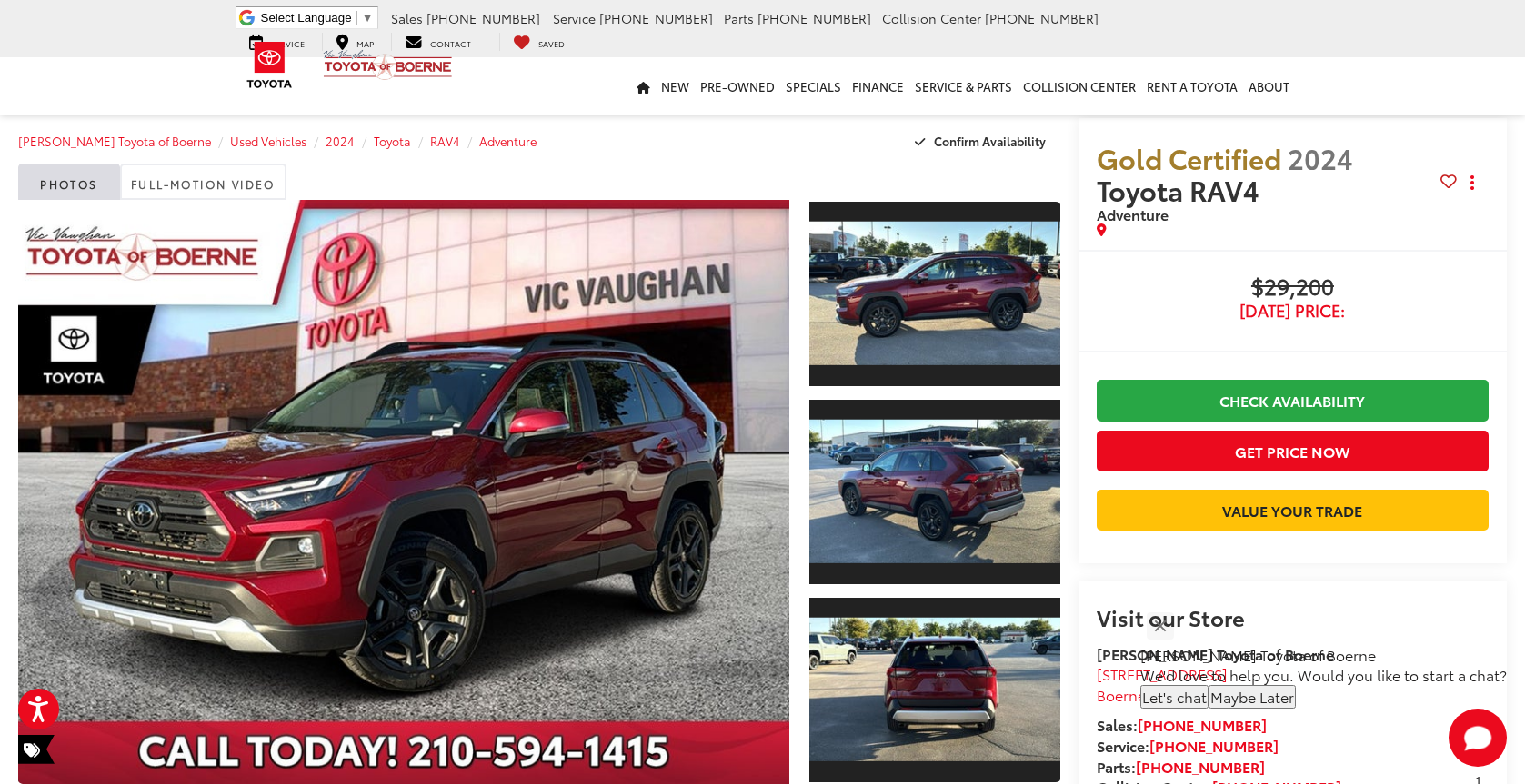
click at [580, 68] on div "New New Vehicles New Specials New Tundra Inventory Schedule Test Drive ToyotaCa…" at bounding box center [763, 86] width 1064 height 58
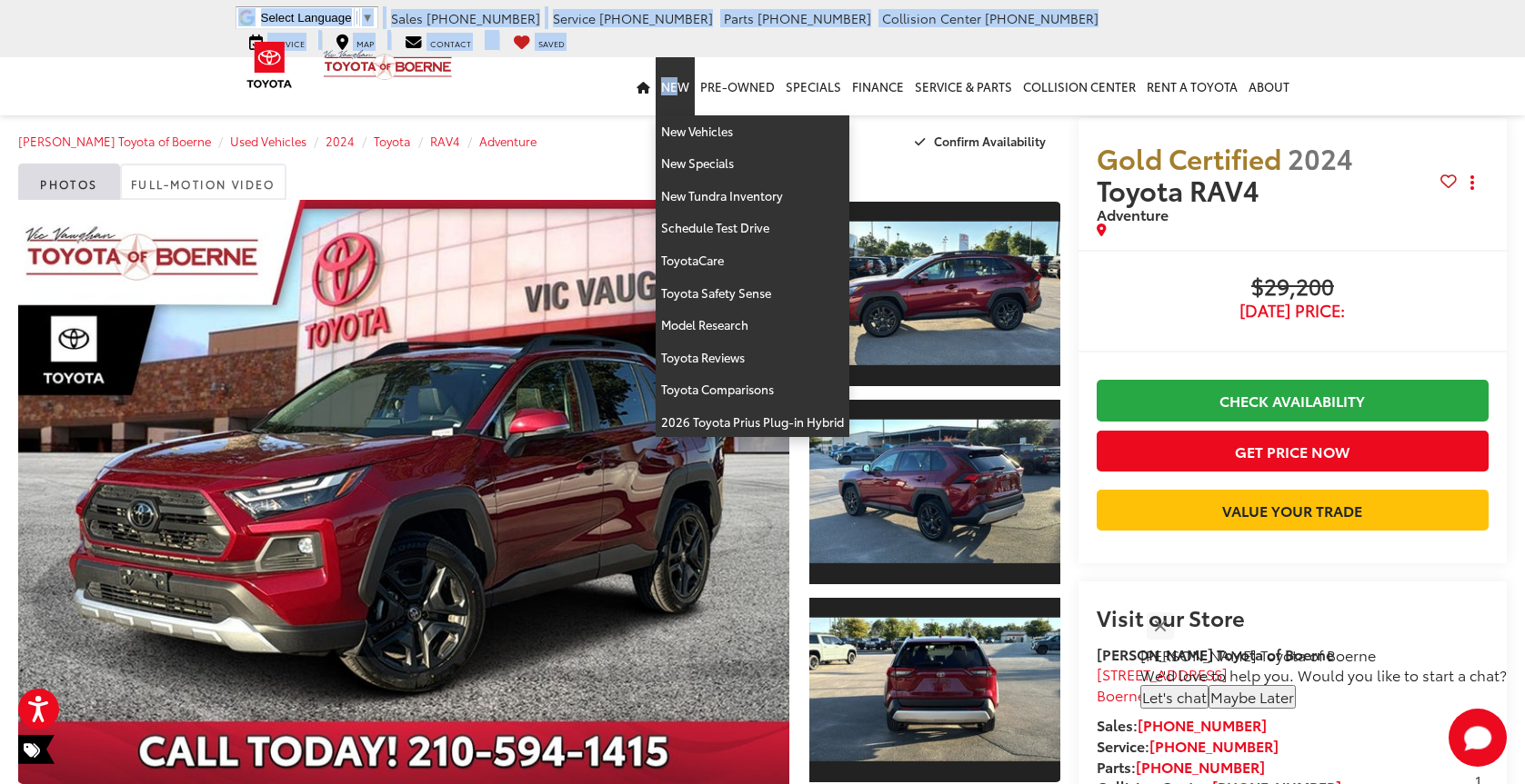
drag, startPoint x: 220, startPoint y: 25, endPoint x: 676, endPoint y: 74, distance: 458.6
click at [676, 74] on div "[PERSON_NAME] Toyota of Boerne Select Language ​ ▼ Sales [PHONE_NUMBER] Service…" at bounding box center [762, 57] width 1525 height 115
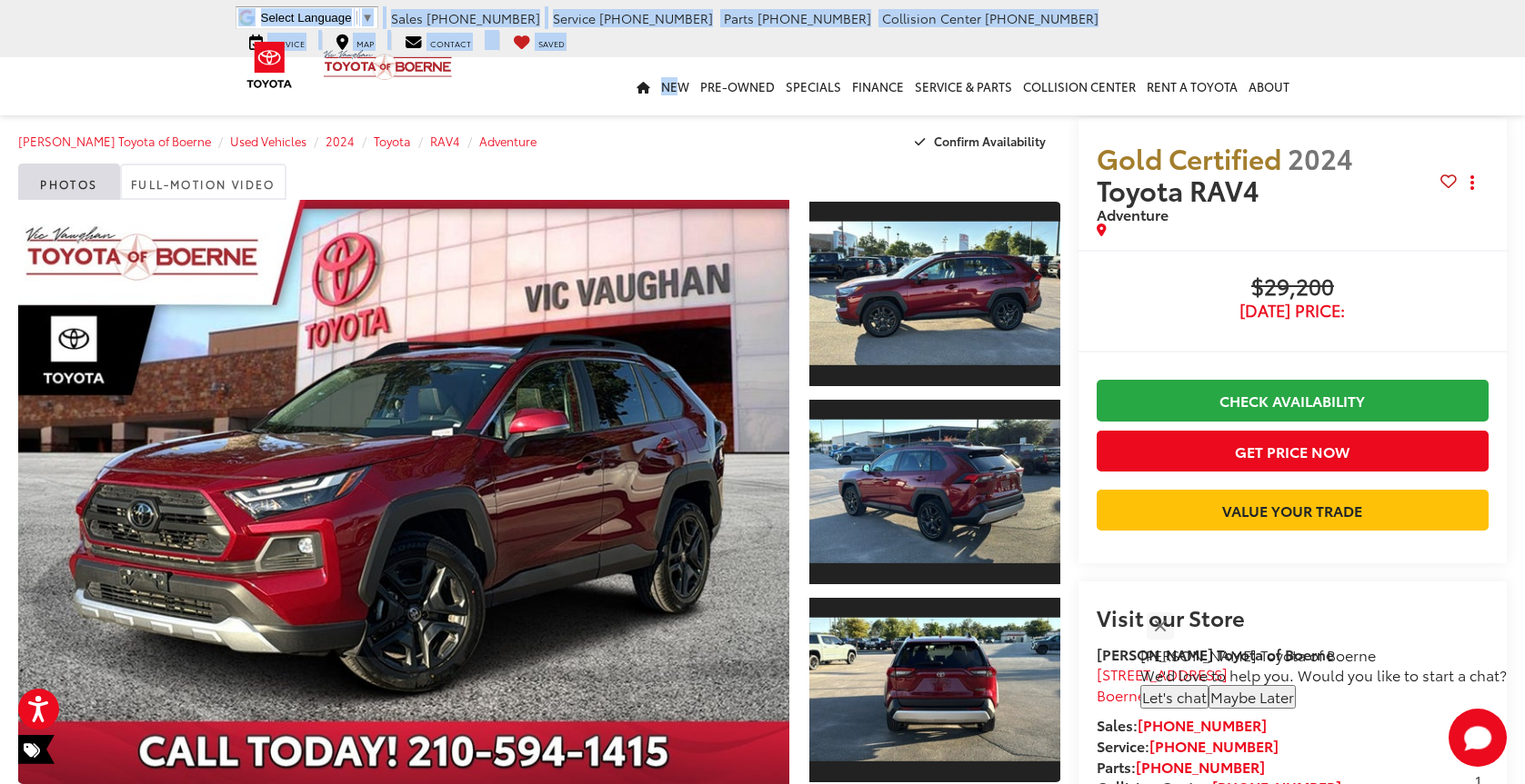
click at [611, 70] on div "New New Vehicles New Specials New Tundra Inventory Schedule Test Drive ToyotaCa…" at bounding box center [763, 86] width 1064 height 58
drag, startPoint x: 220, startPoint y: 13, endPoint x: 663, endPoint y: 35, distance: 443.5
click at [663, 35] on div "[PERSON_NAME] Toyota of Boerne Select Language ​ ▼ Sales [PHONE_NUMBER] Service…" at bounding box center [762, 28] width 1525 height 57
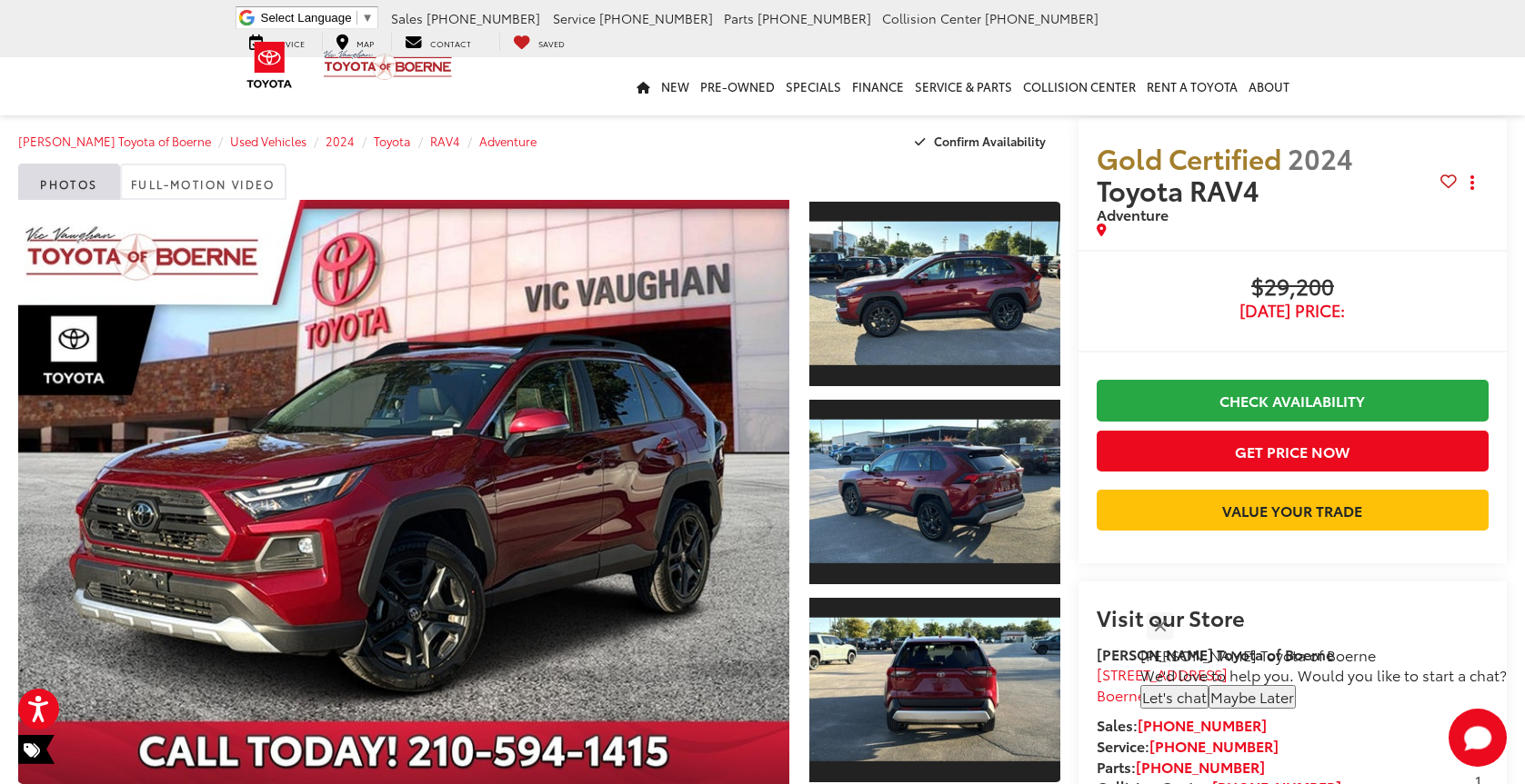
click at [606, 57] on div "New New Vehicles New Specials New Tundra Inventory Schedule Test Drive ToyotaCa…" at bounding box center [763, 86] width 1064 height 58
drag, startPoint x: 598, startPoint y: 93, endPoint x: 1346, endPoint y: 83, distance: 748.1
click at [1346, 83] on nav "New New Vehicles New Specials New Tundra Inventory Schedule Test Drive ToyotaCa…" at bounding box center [762, 86] width 1525 height 58
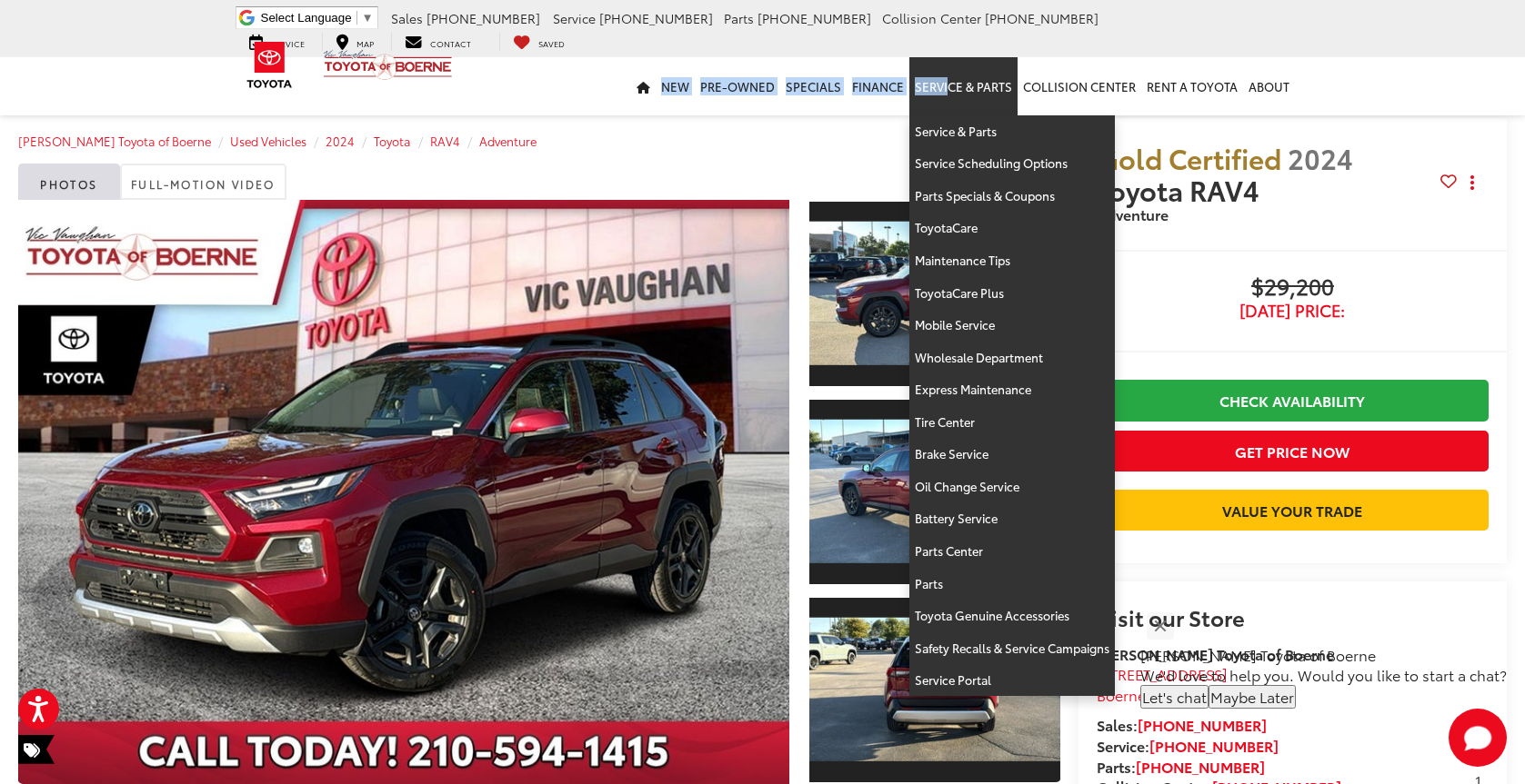
drag, startPoint x: 595, startPoint y: 81, endPoint x: 945, endPoint y: 110, distance: 351.2
click at [945, 110] on div "New New Vehicles New Specials New Tundra Inventory Schedule Test Drive ToyotaCa…" at bounding box center [763, 86] width 1064 height 58
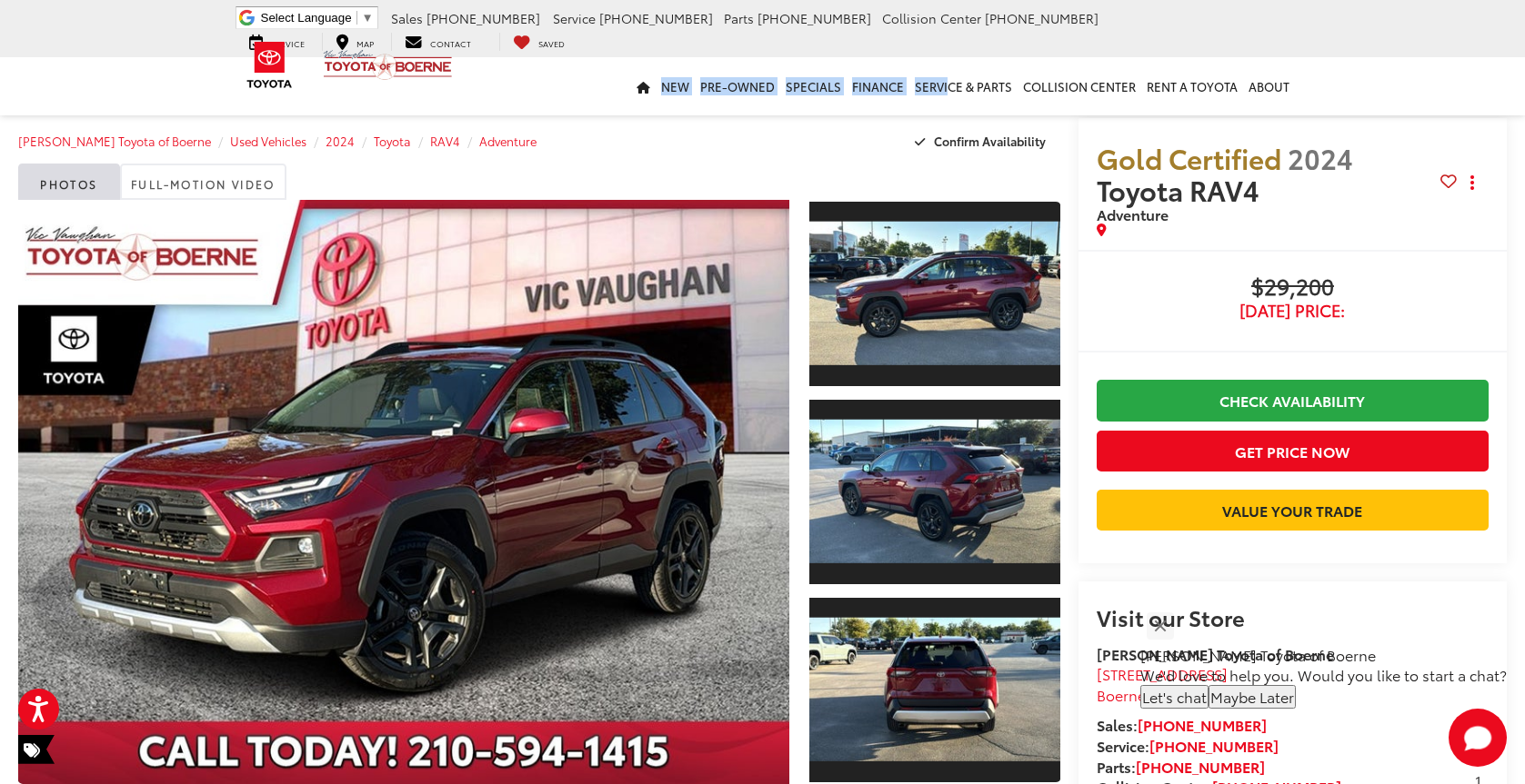
click at [605, 102] on div "New New Vehicles New Specials New Tundra Inventory Schedule Test Drive ToyotaCa…" at bounding box center [763, 86] width 1064 height 58
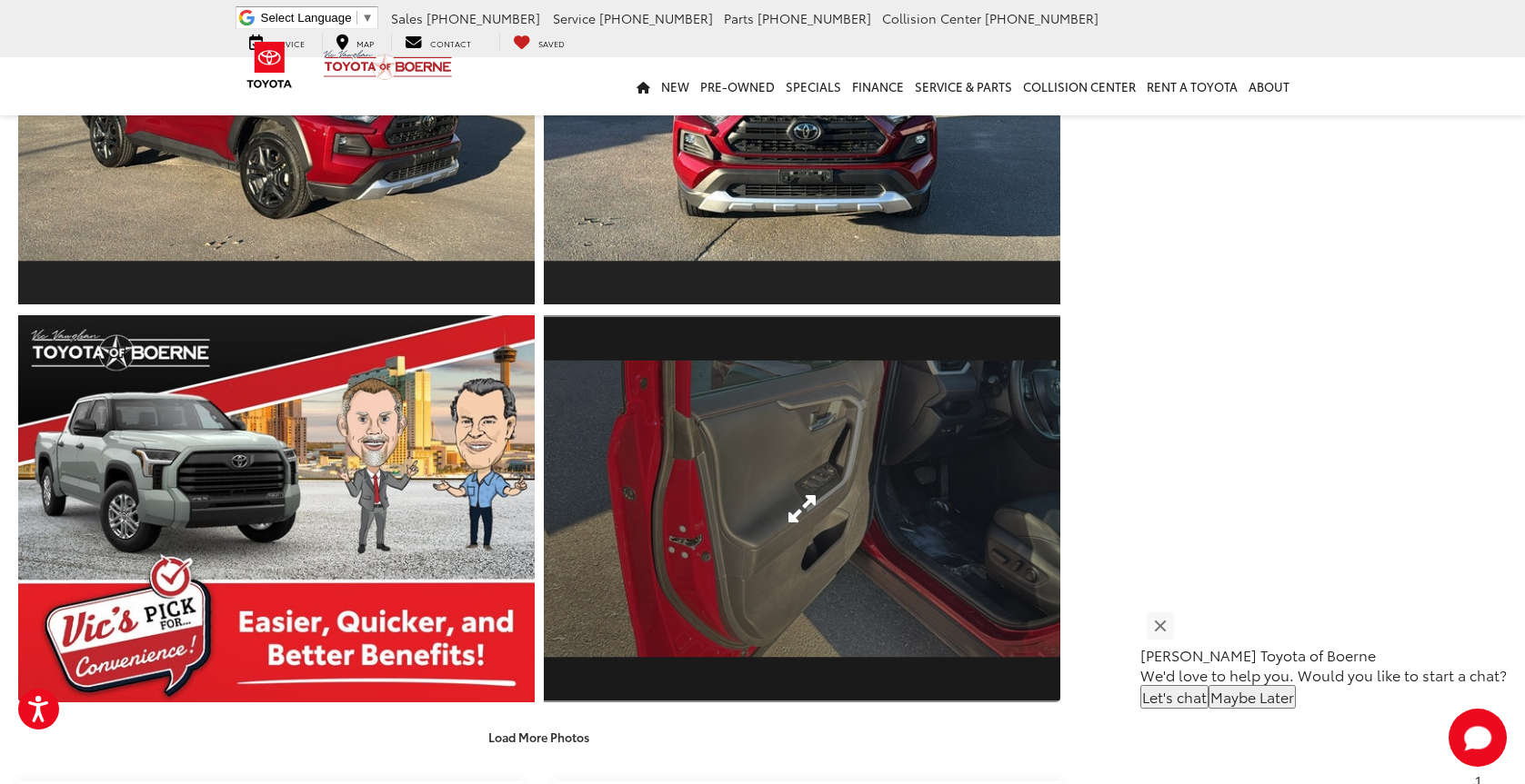
scroll to position [1909, 0]
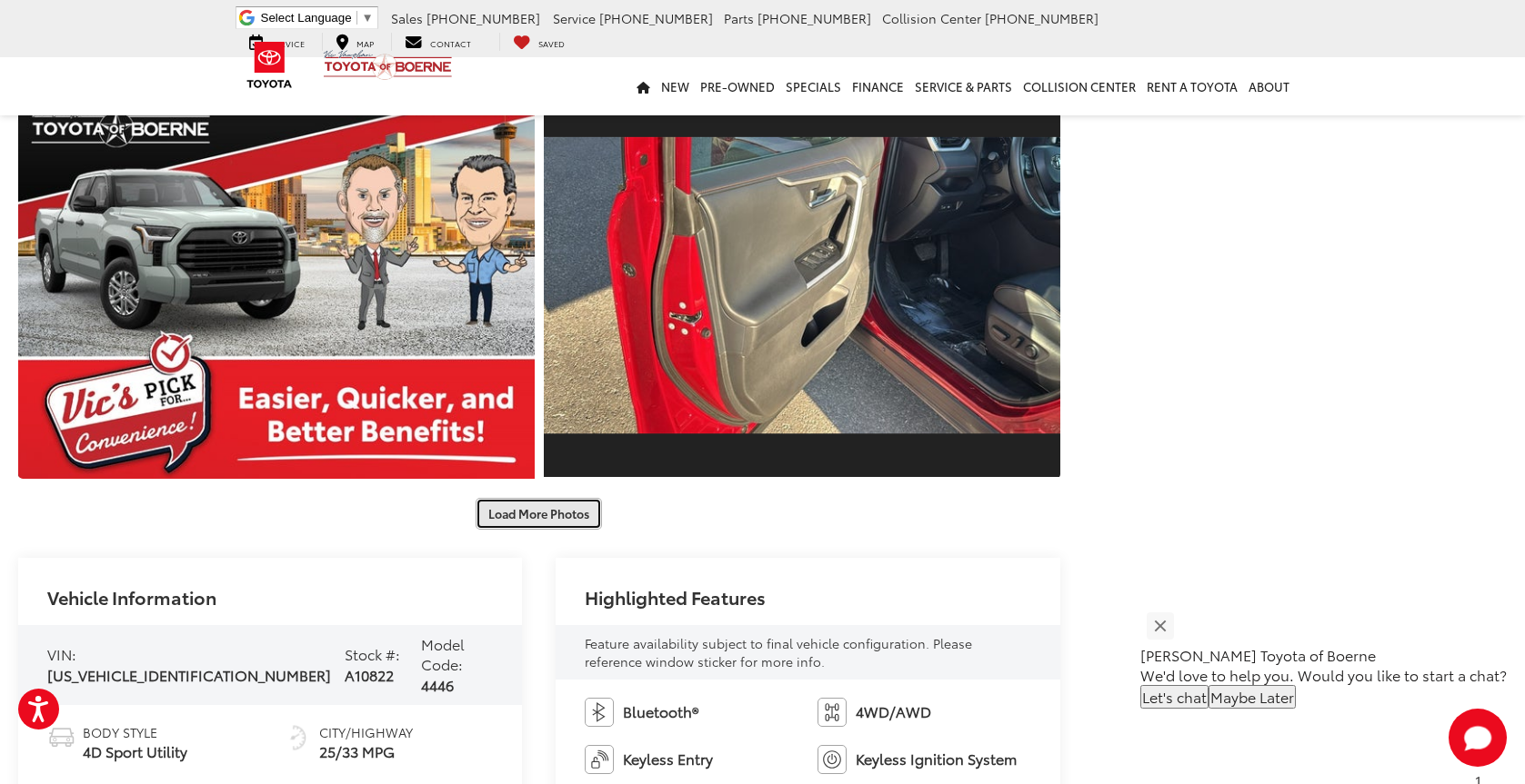
click at [567, 510] on button "Load More Photos" at bounding box center [539, 513] width 126 height 32
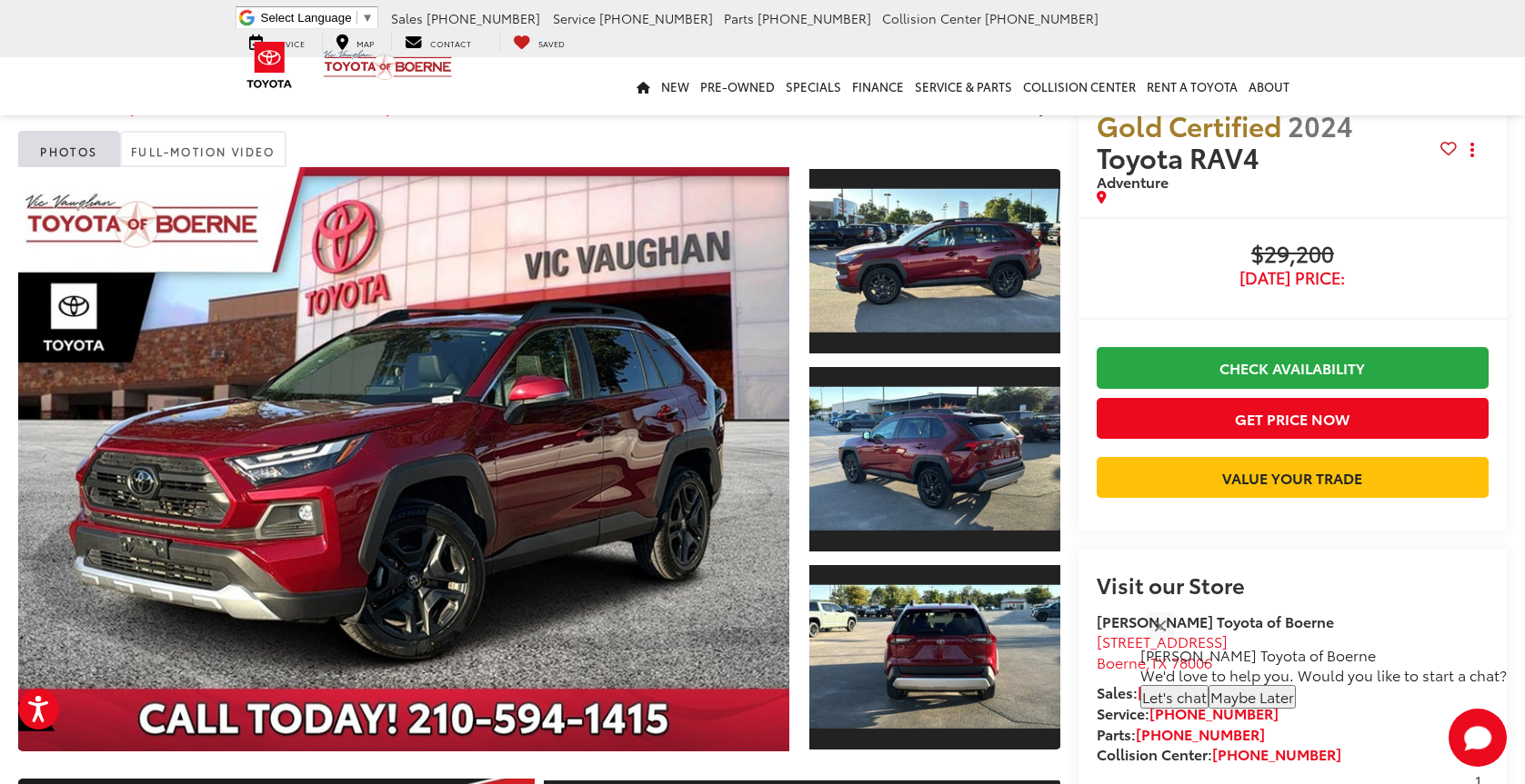
scroll to position [0, 0]
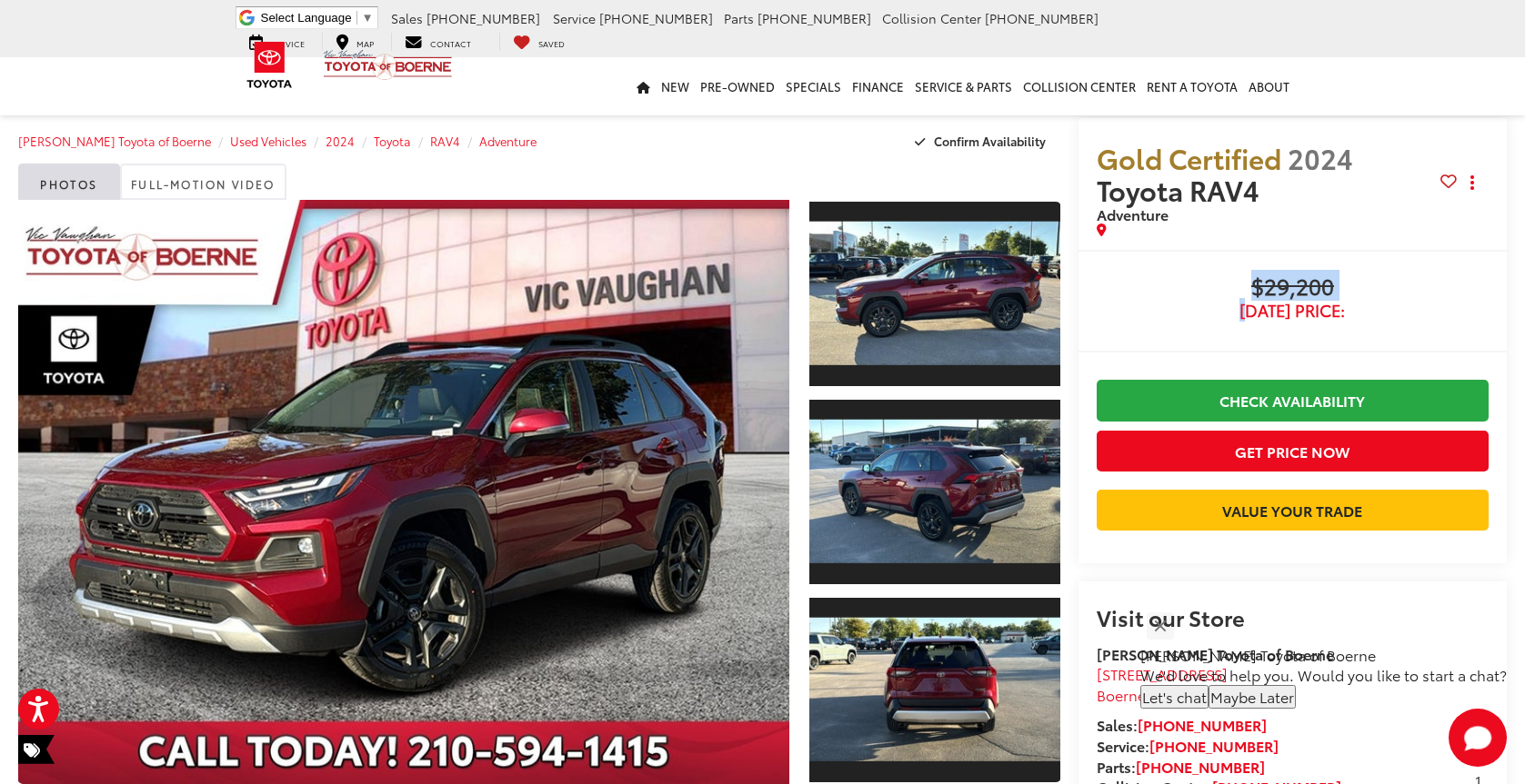
drag, startPoint x: 1242, startPoint y: 300, endPoint x: 1254, endPoint y: 295, distance: 13.0
click at [1254, 295] on div "$29,200 [DATE] Price:" at bounding box center [1293, 297] width 392 height 46
click at [1179, 254] on div "Buy $29,200 [DATE] Price: Check Availability Get Price Now Value Your Trade $29…" at bounding box center [1292, 407] width 428 height 313
